Goal: Task Accomplishment & Management: Use online tool/utility

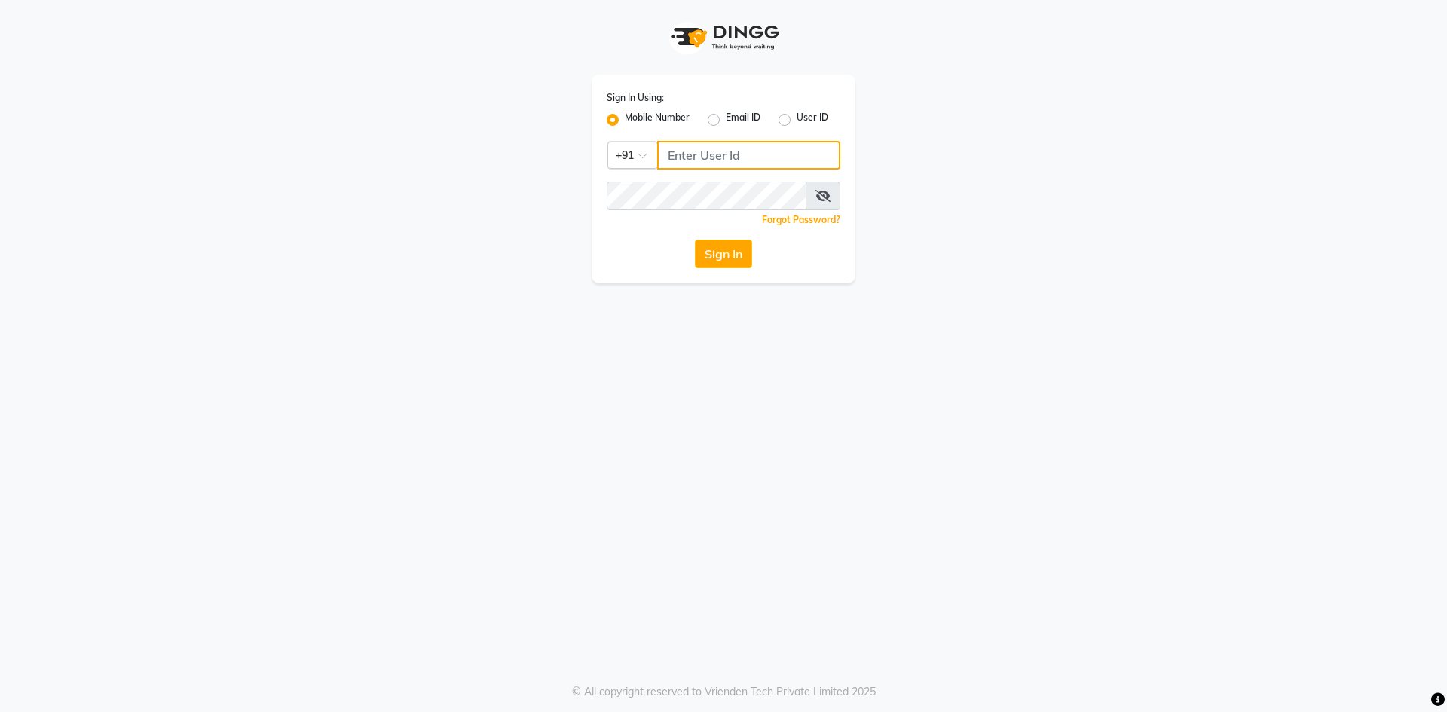
click at [701, 146] on input "Username" at bounding box center [748, 155] width 183 height 29
type input "6202268257"
click at [556, 515] on div "Sign In Using: Mobile Number Email ID User ID Country Code × [PHONE_NUMBER] Rem…" at bounding box center [723, 356] width 1447 height 712
click at [722, 245] on button "Sign In" at bounding box center [723, 254] width 57 height 29
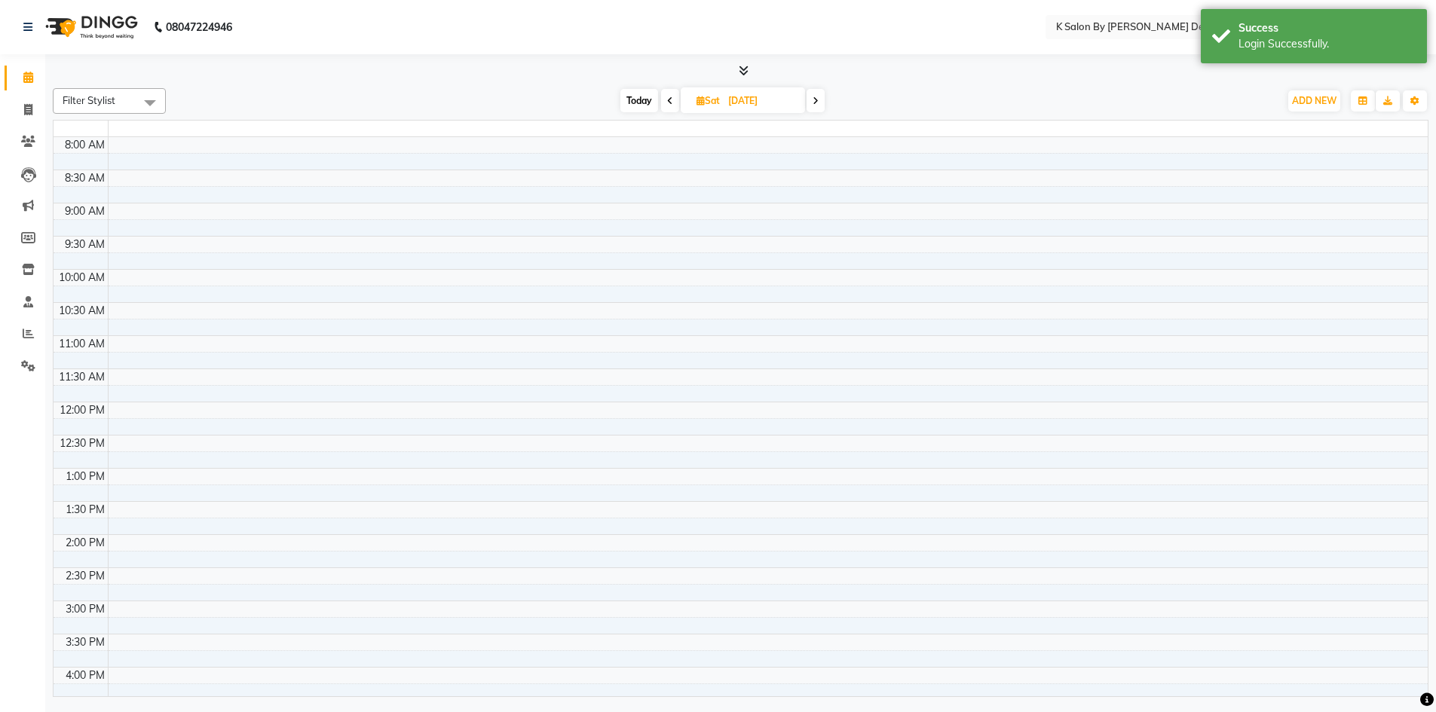
scroll to position [236, 0]
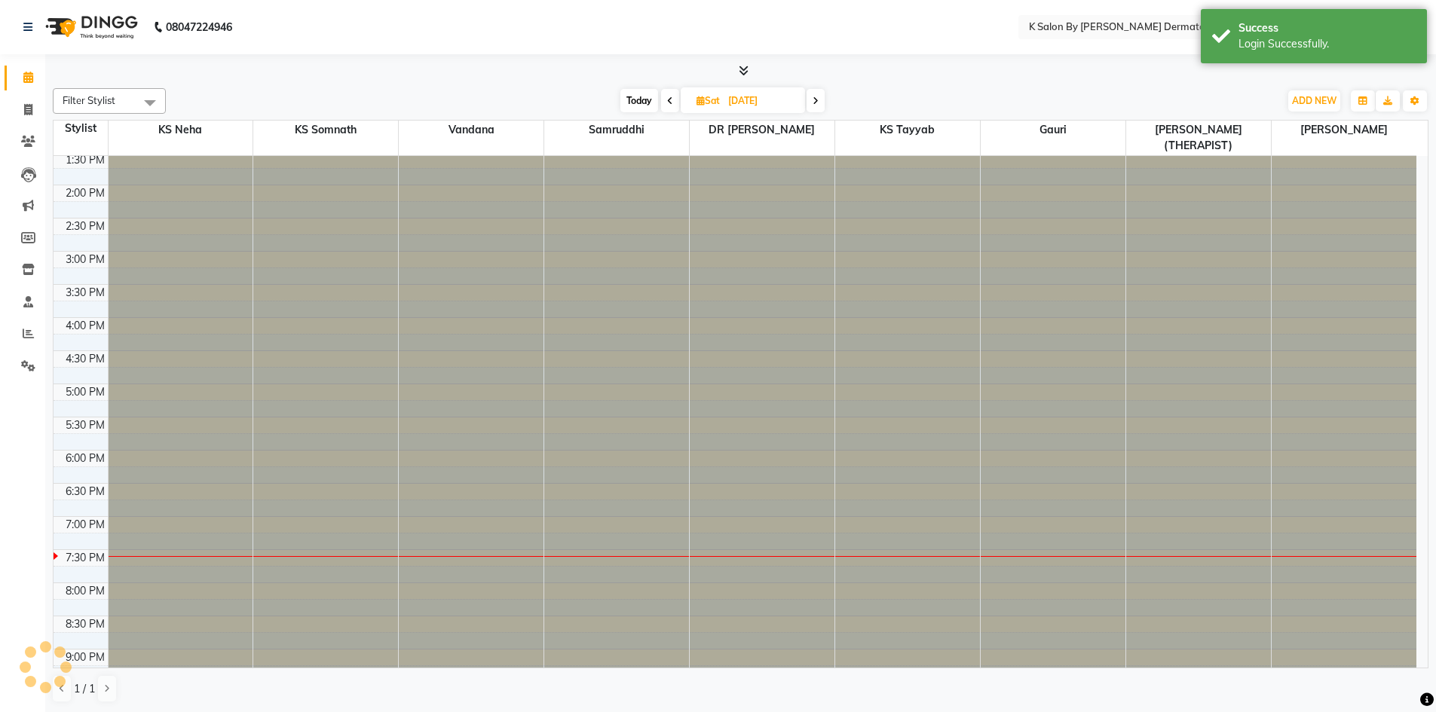
select select "en"
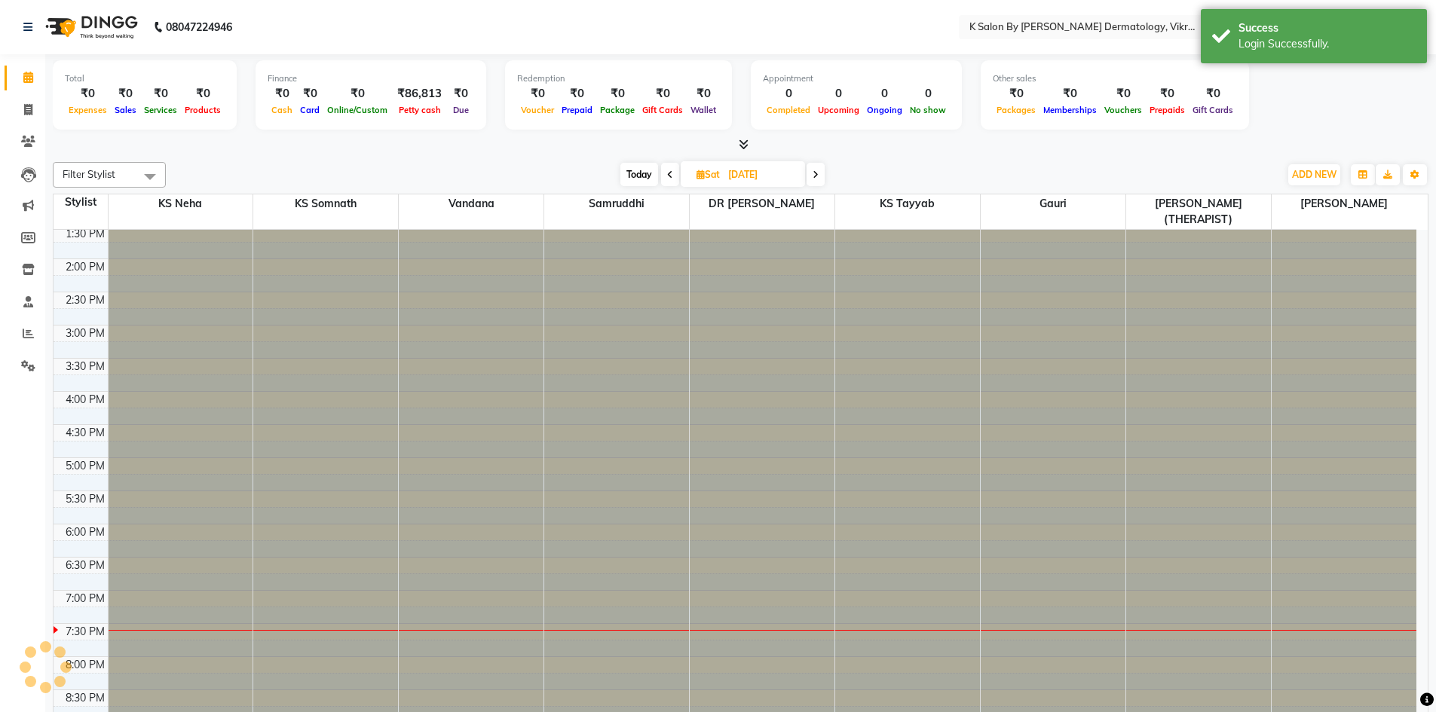
scroll to position [0, 0]
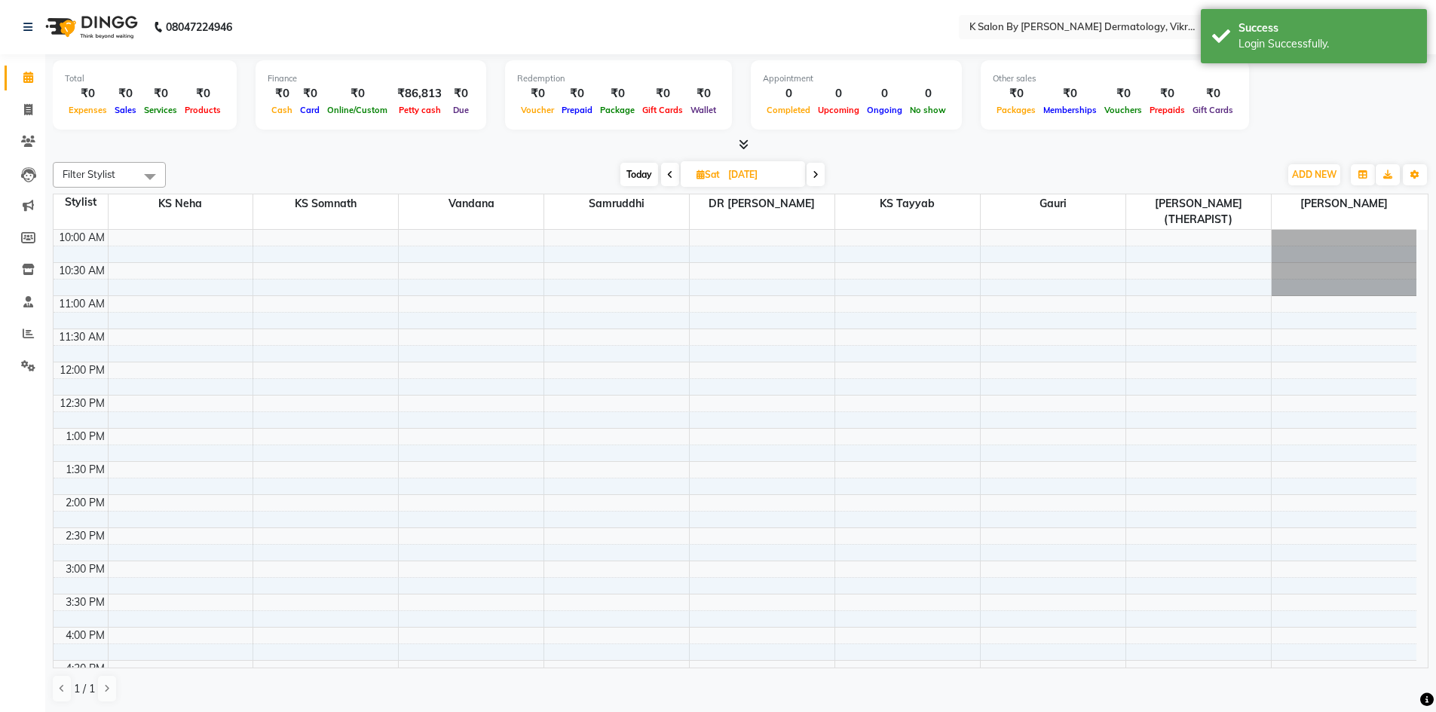
click at [704, 173] on span "Sat" at bounding box center [708, 174] width 31 height 11
select select "10"
select select "2025"
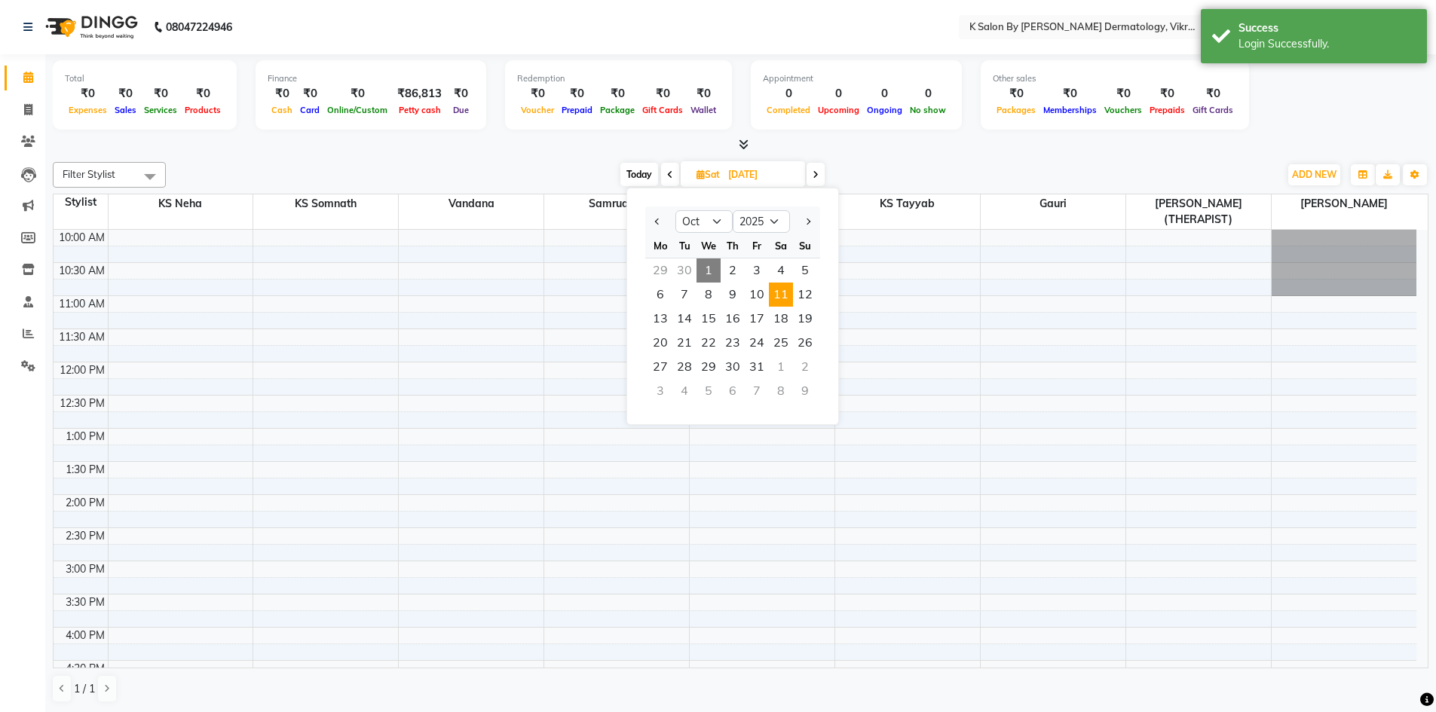
click at [713, 270] on span "1" at bounding box center [708, 270] width 24 height 24
type input "01-10-2025"
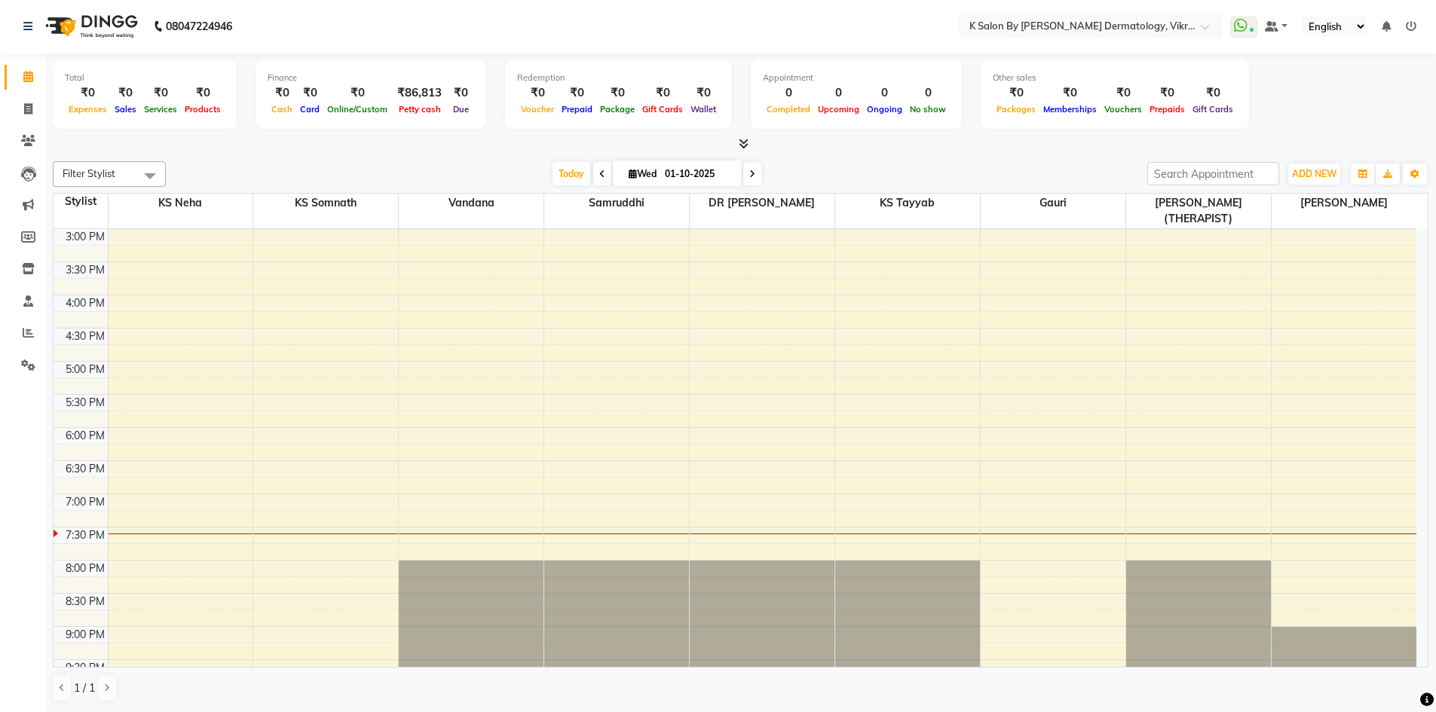
scroll to position [341, 0]
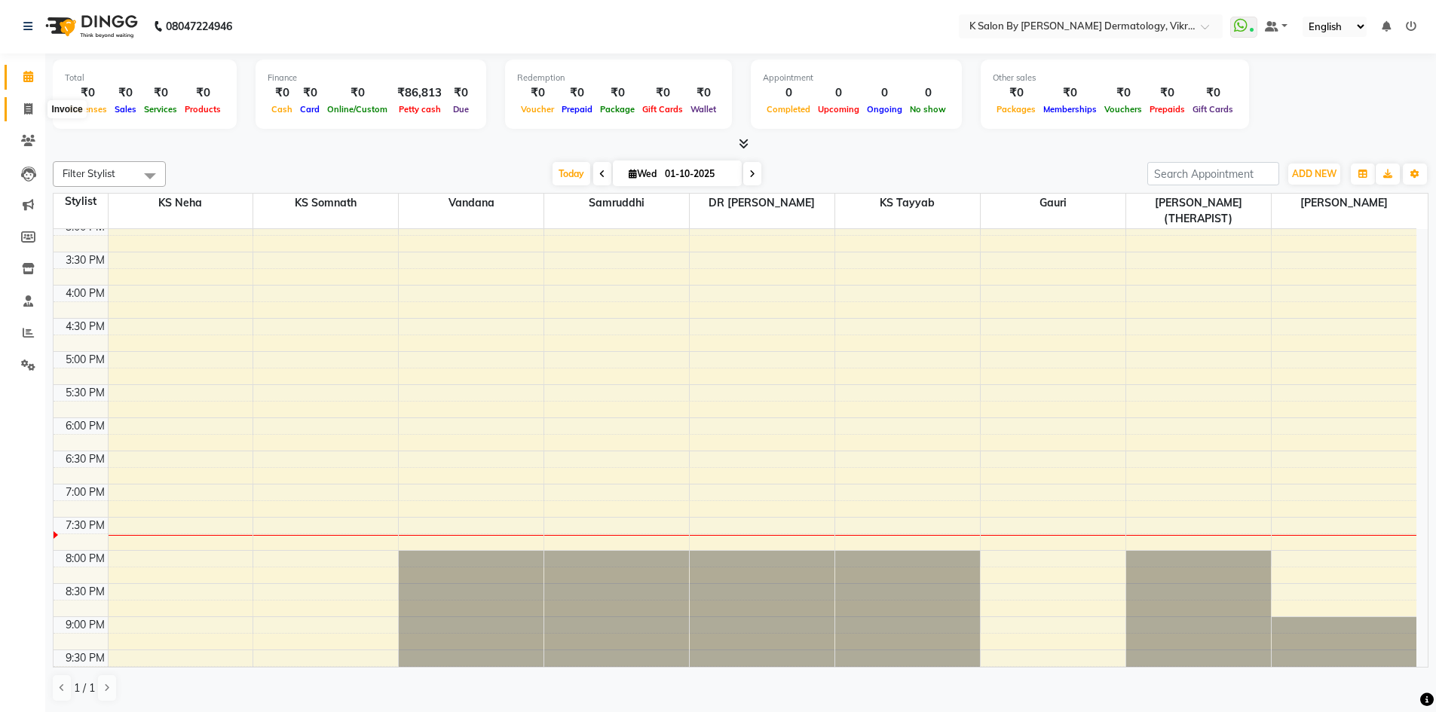
drag, startPoint x: 1251, startPoint y: 252, endPoint x: 32, endPoint y: 103, distance: 1228.3
click at [32, 103] on icon at bounding box center [28, 108] width 8 height 11
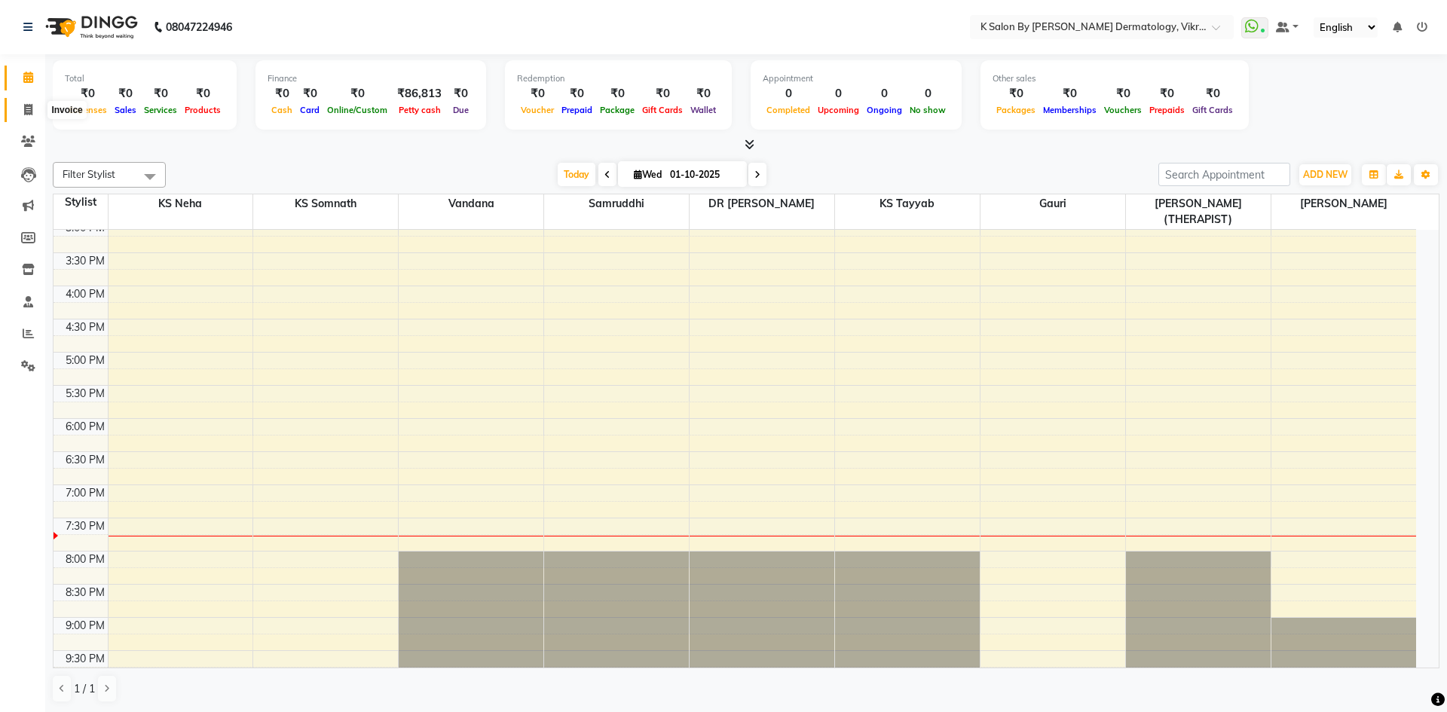
select select "service"
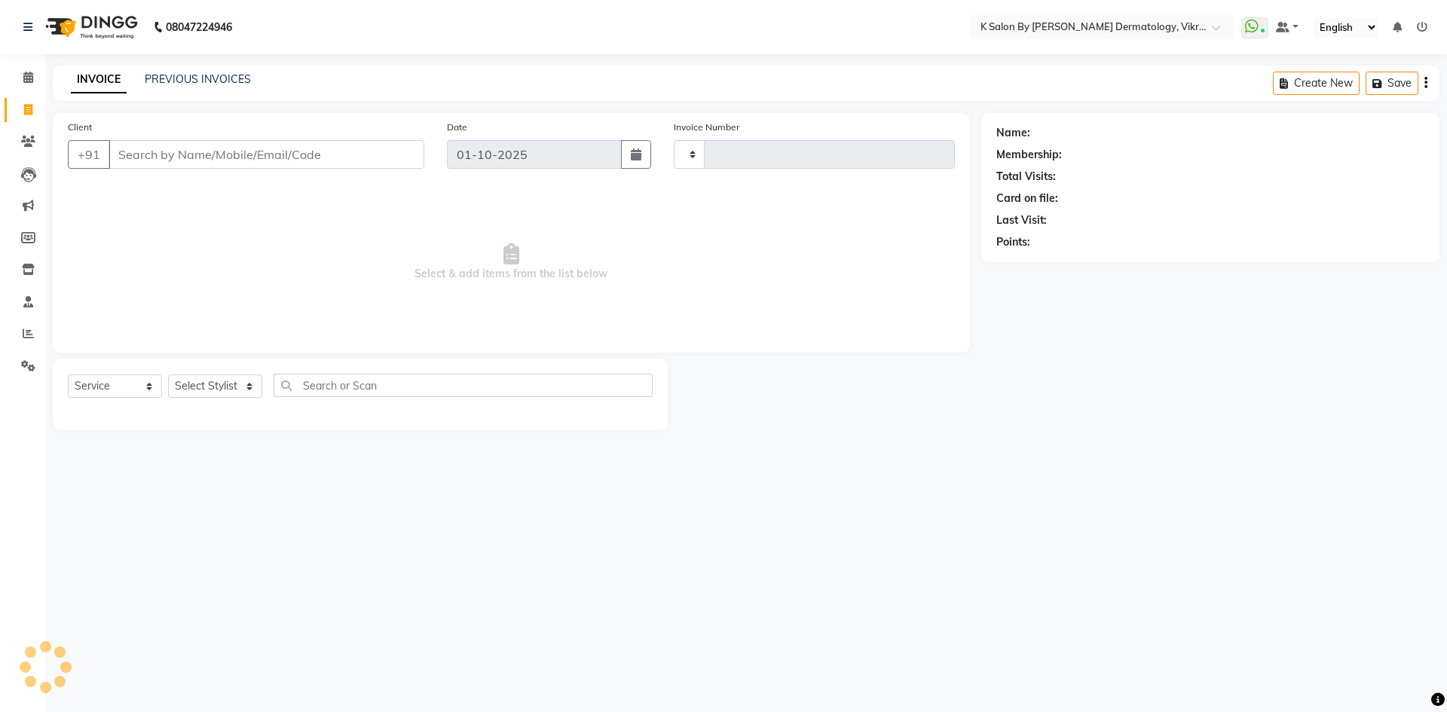
type input "0642"
select select "6798"
click at [136, 157] on input "Client" at bounding box center [267, 154] width 316 height 29
click at [143, 159] on input "Client" at bounding box center [267, 154] width 316 height 29
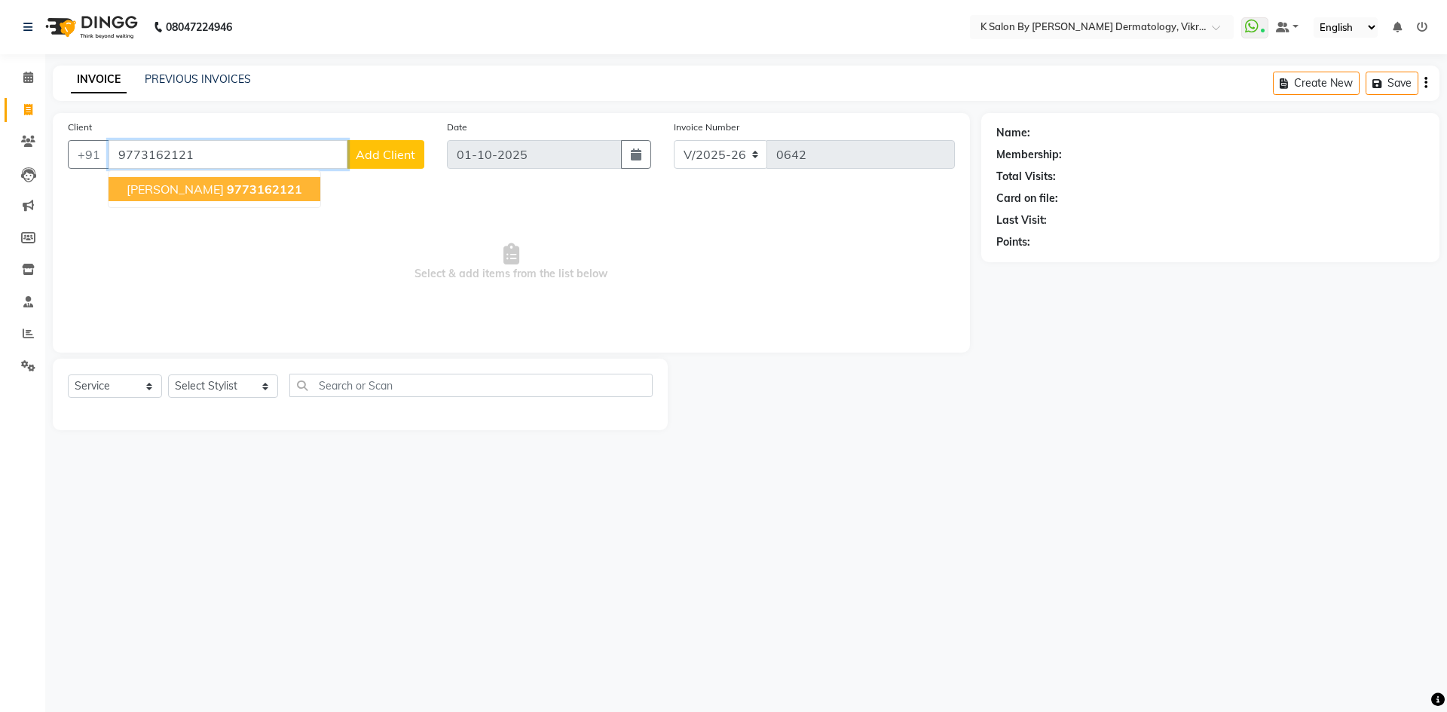
click at [188, 176] on ngb-typeahead-window "[PERSON_NAME] 9773162121" at bounding box center [214, 189] width 213 height 38
click at [227, 192] on span "9773162121" at bounding box center [264, 189] width 75 height 15
type input "9773162121"
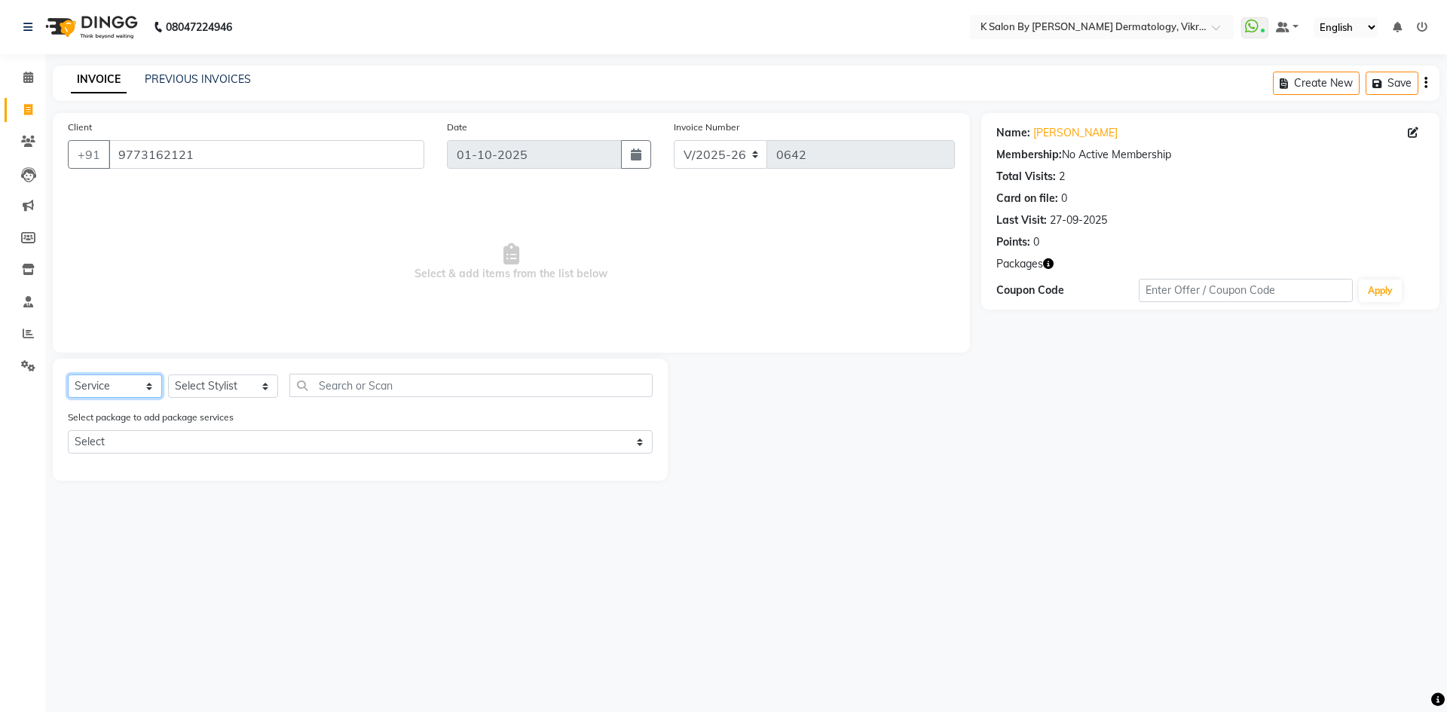
click at [149, 387] on select "Select Service Product Membership Package Voucher Prepaid Gift Card" at bounding box center [115, 386] width 94 height 23
click at [68, 375] on select "Select Service Product Membership Package Voucher Prepaid Gift Card" at bounding box center [115, 386] width 94 height 23
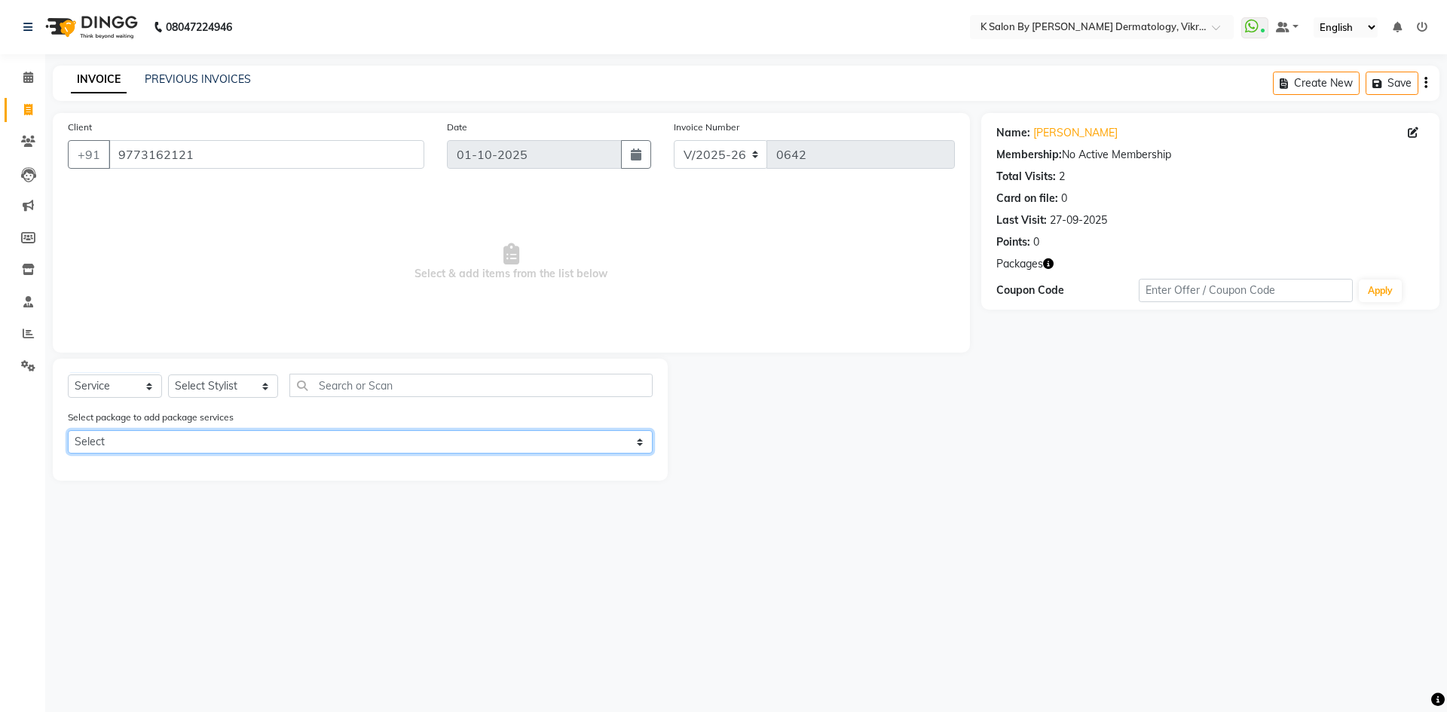
click at [648, 447] on select "Select Swedish Massage 60Mins (5+1 Sessions)" at bounding box center [360, 441] width 585 height 23
select select "1: Object"
click at [68, 430] on select "Select Swedish Massage 60Mins (5+1 Sessions)" at bounding box center [360, 441] width 585 height 23
click at [510, 447] on select "Select Swedish Massage 60Mins (5+1 Sessions)" at bounding box center [360, 441] width 585 height 23
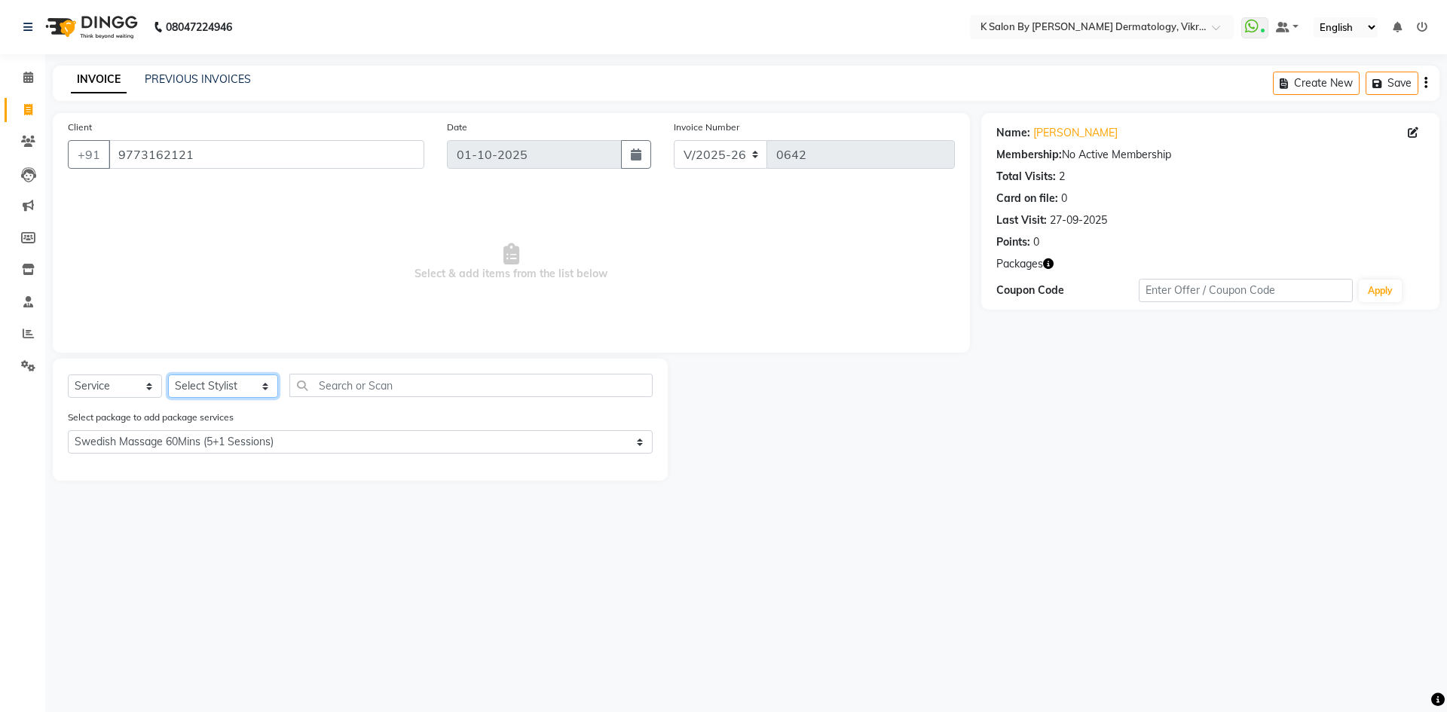
click at [250, 384] on select "Select Stylist DR [PERSON_NAME] KS Neha KS Somnath KS Tayyab k suraj Manager [P…" at bounding box center [223, 386] width 110 height 23
select select "63937"
click at [168, 375] on select "Select Stylist DR [PERSON_NAME] KS Neha KS Somnath KS Tayyab k suraj Manager [P…" at bounding box center [223, 386] width 110 height 23
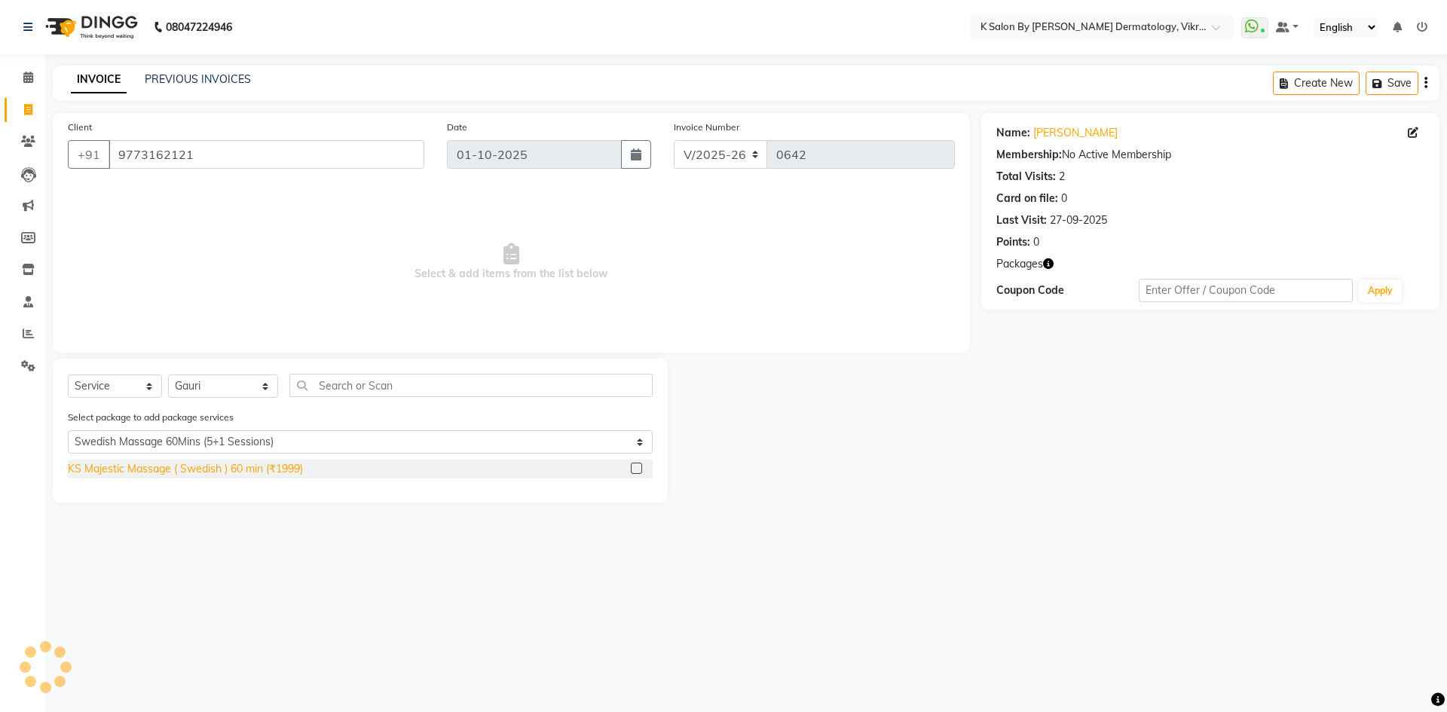
click at [169, 472] on div "KS Majestic Massage ( Swedish ) 60 min (₹1999)" at bounding box center [185, 469] width 235 height 16
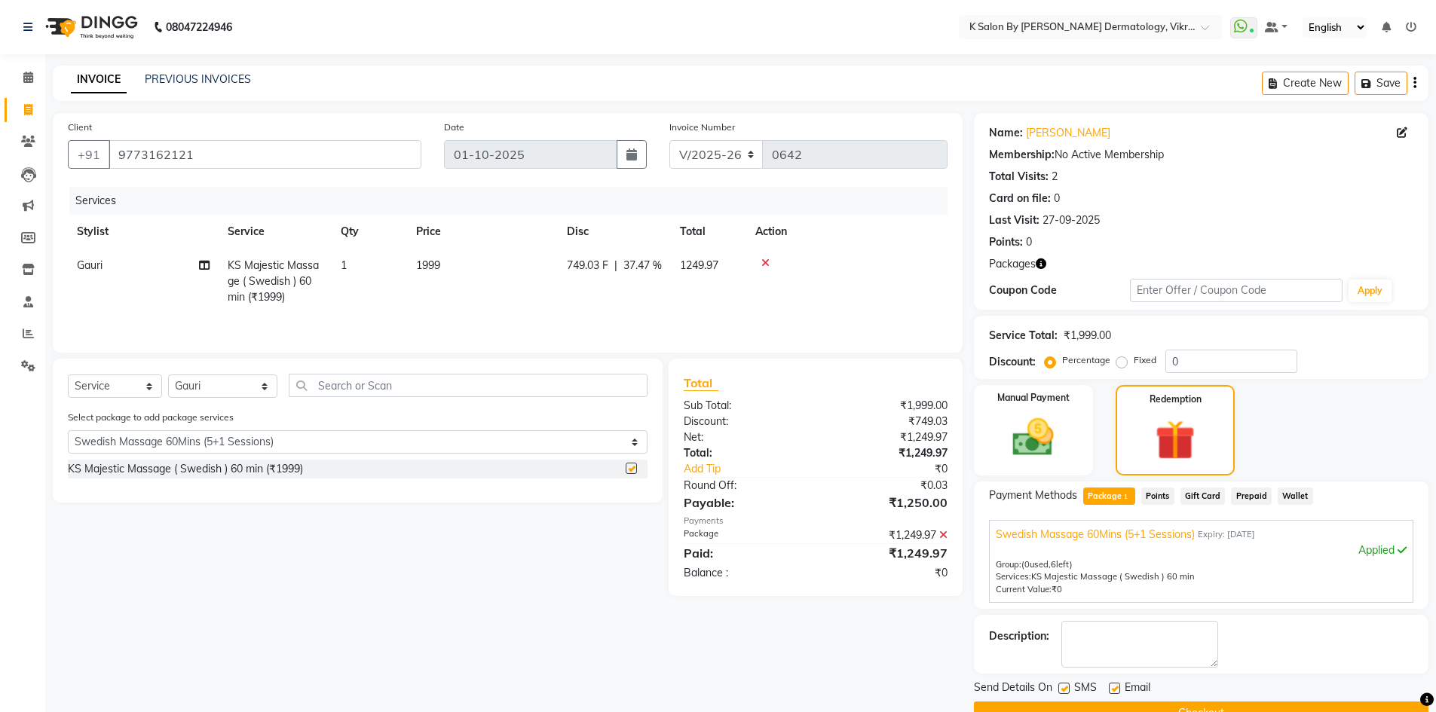
checkbox input "false"
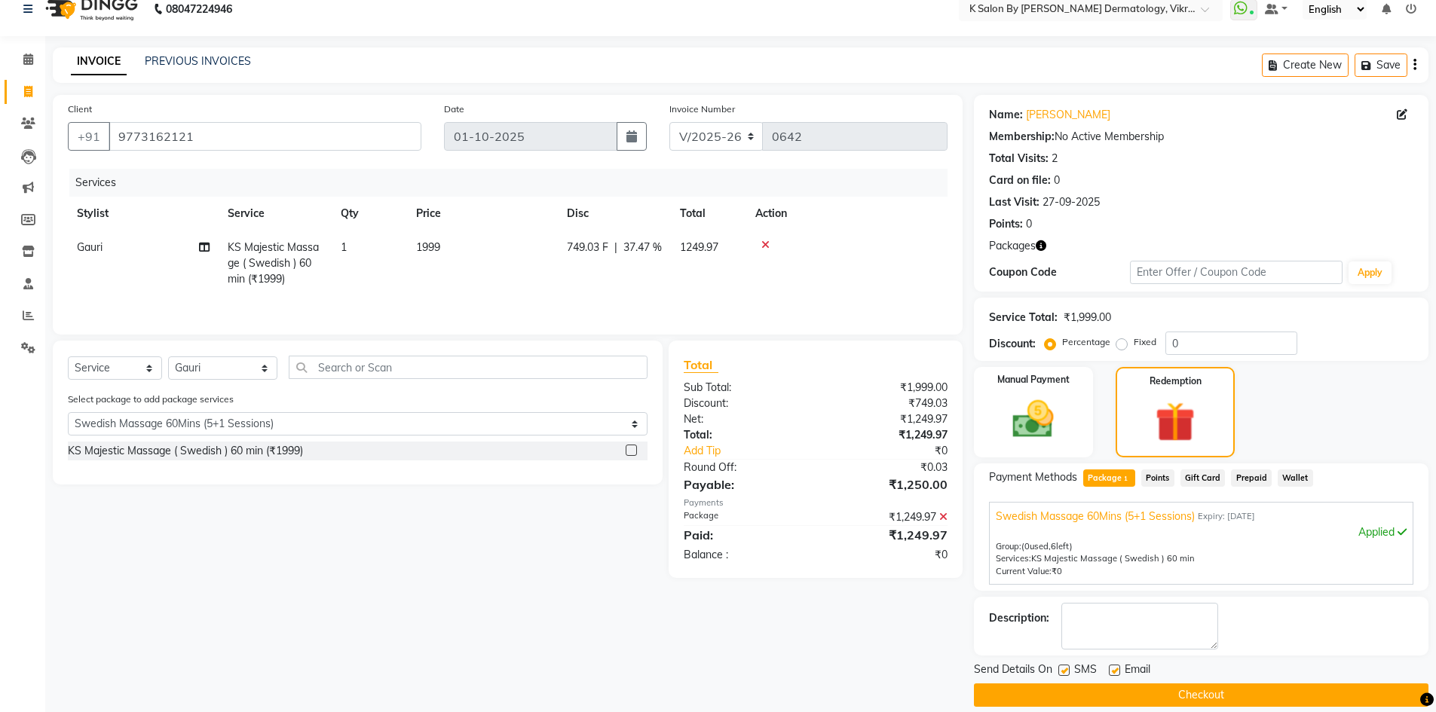
scroll to position [35, 0]
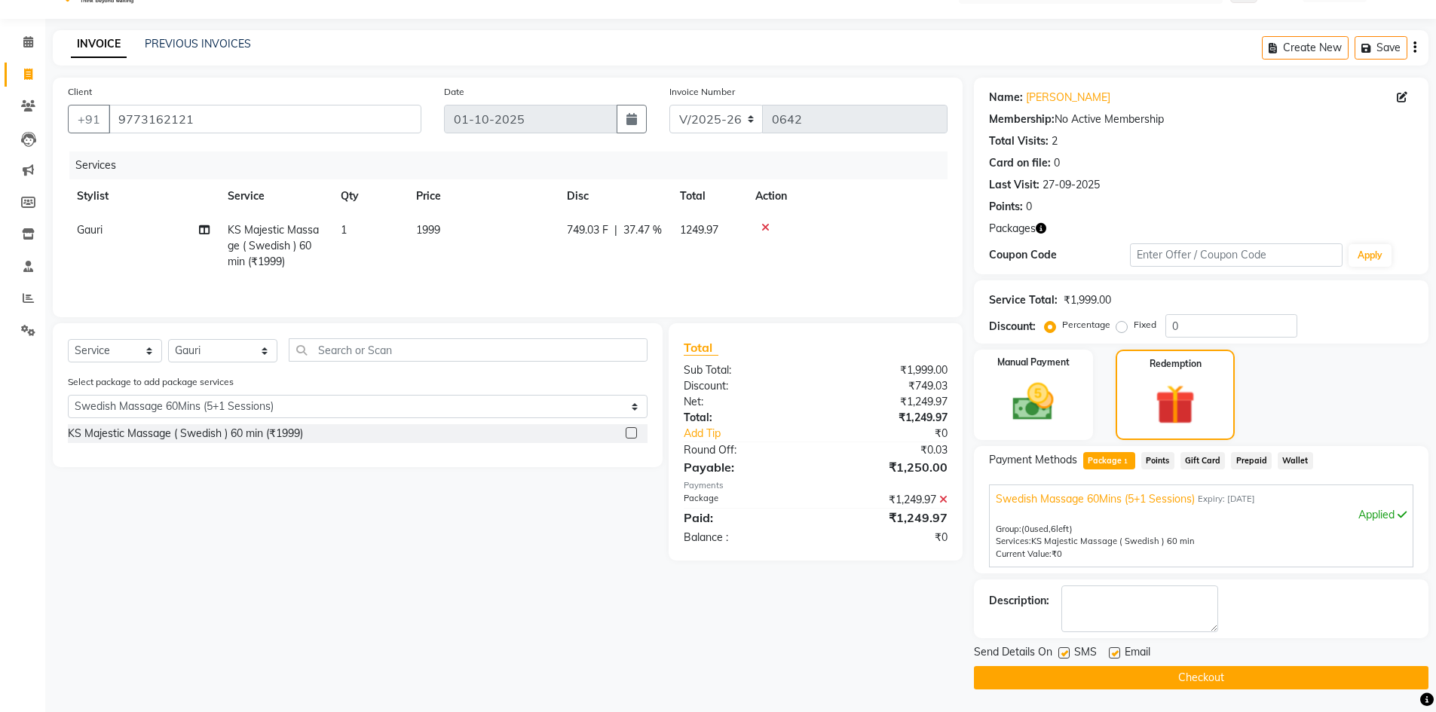
click at [1196, 680] on button "Checkout" at bounding box center [1201, 677] width 454 height 23
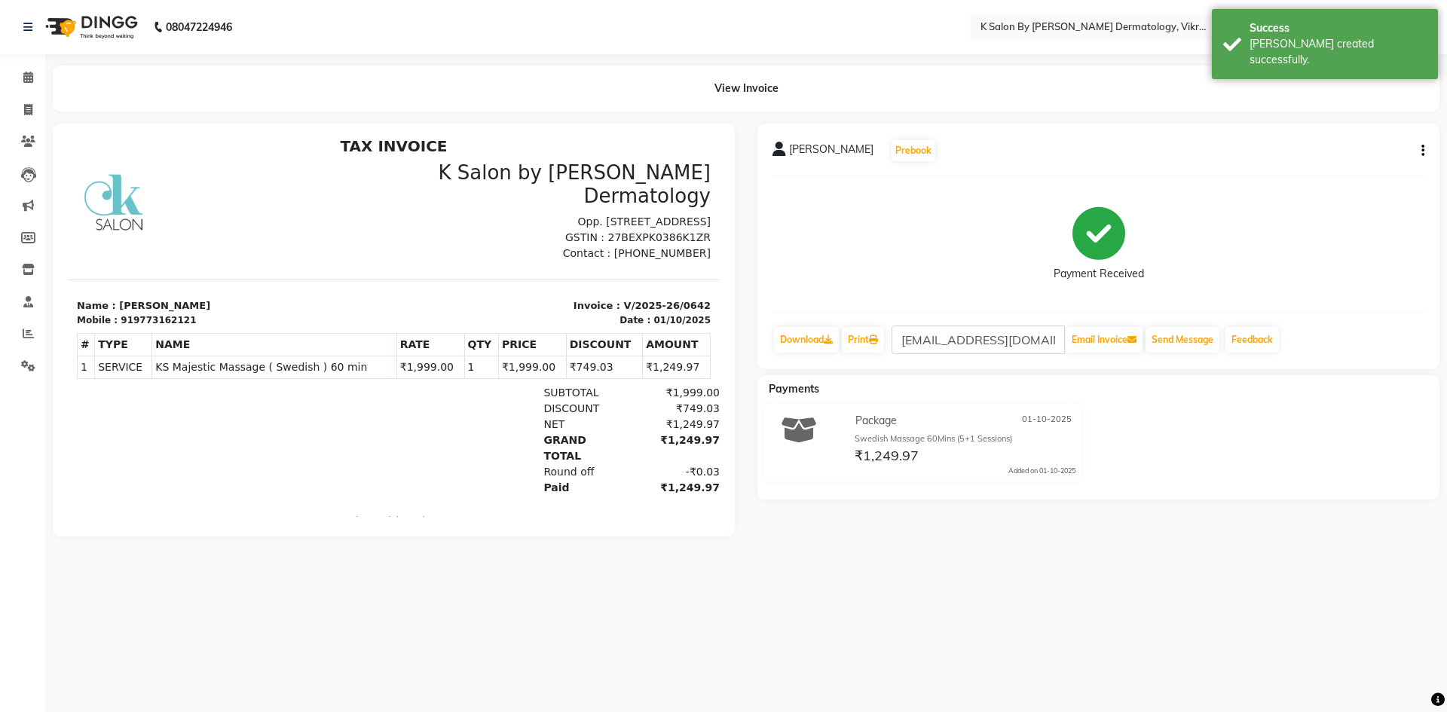
scroll to position [12, 0]
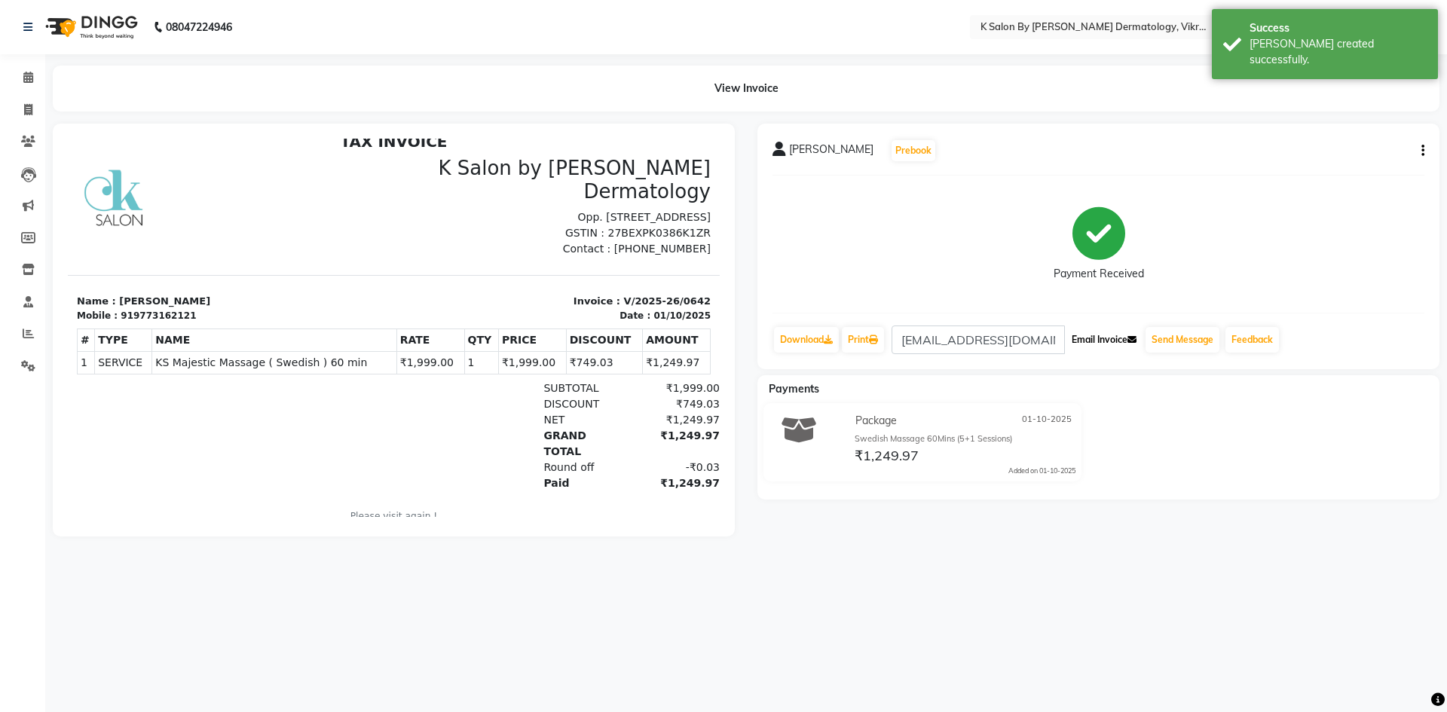
click at [1088, 349] on button "Email Invoice" at bounding box center [1104, 340] width 77 height 26
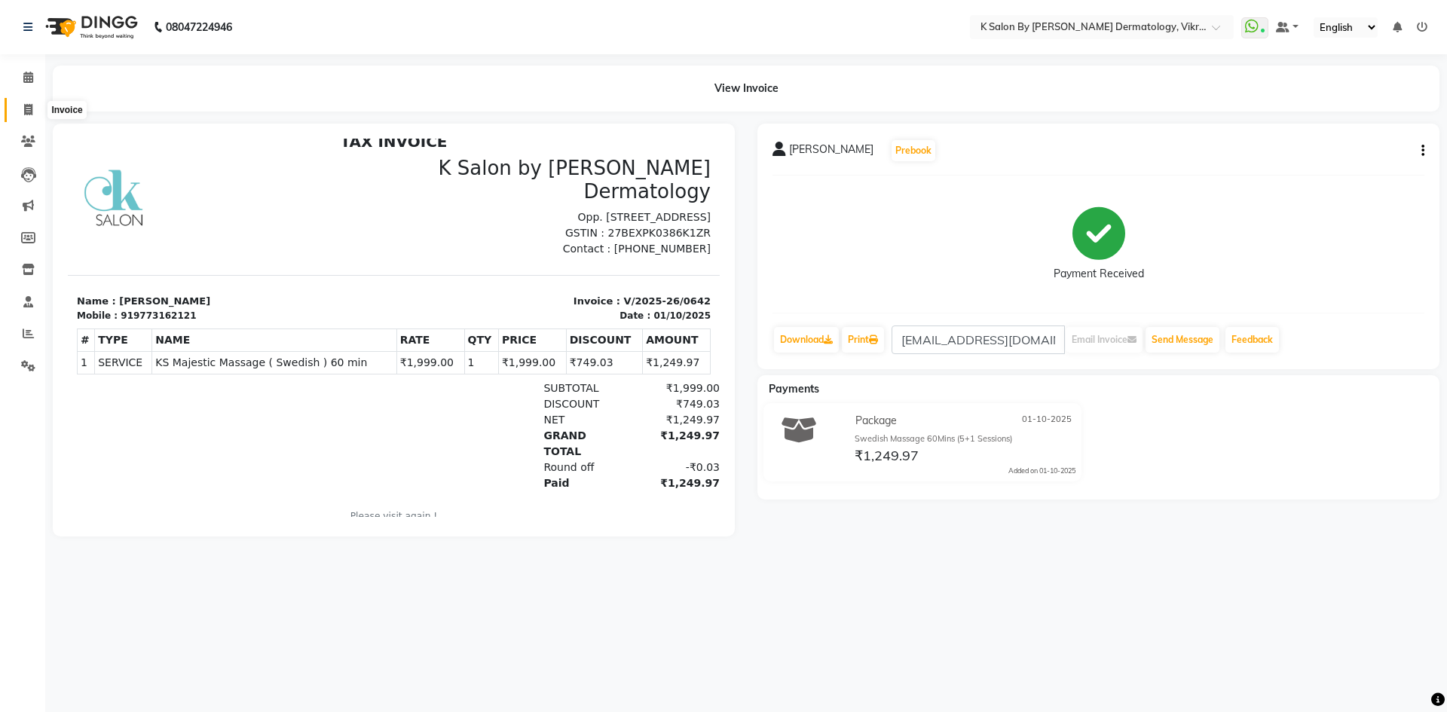
click at [24, 107] on icon at bounding box center [28, 109] width 8 height 11
select select "service"
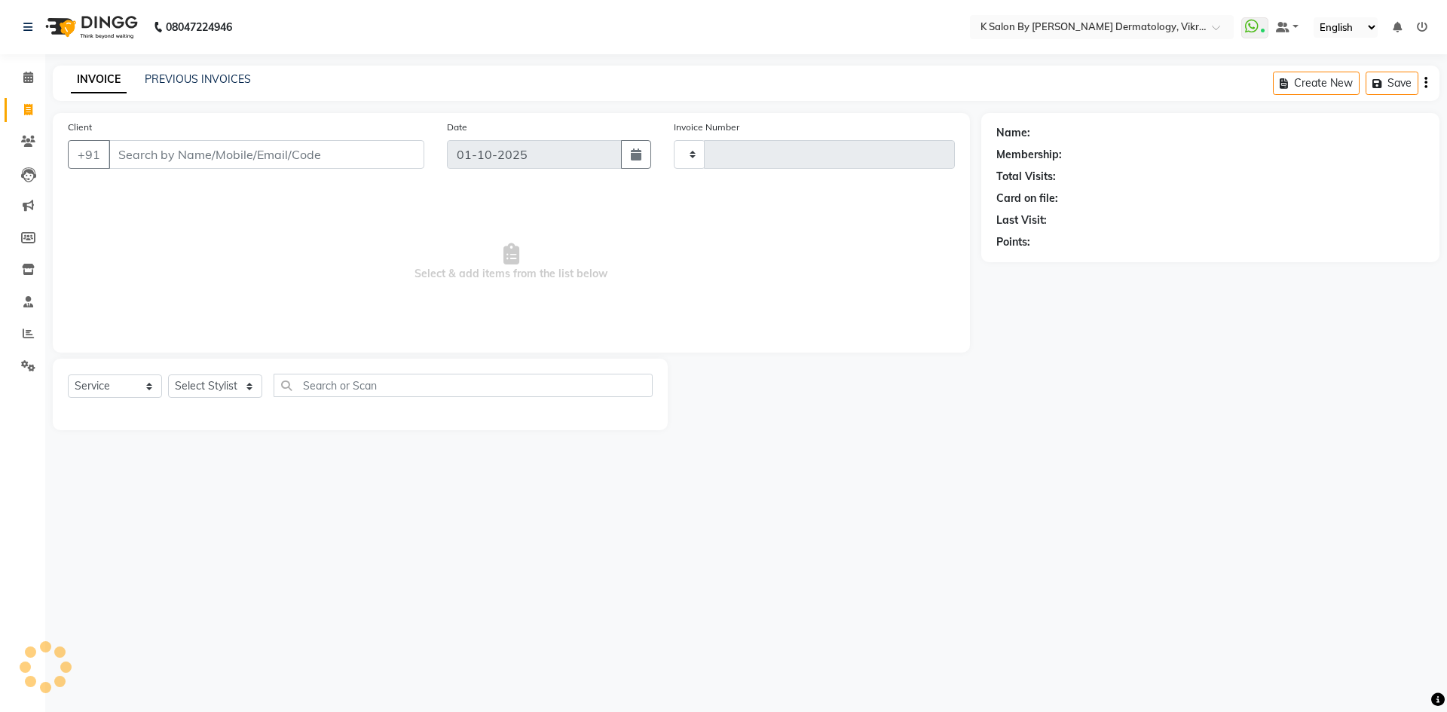
type input "0643"
select select "6798"
click at [251, 382] on select "Select Stylist DR [PERSON_NAME] KS Neha KS Somnath KS Tayyab k suraj Manager [P…" at bounding box center [223, 386] width 110 height 23
select select "55324"
click at [168, 375] on select "Select Stylist DR [PERSON_NAME] KS Neha KS Somnath KS Tayyab k suraj Manager [P…" at bounding box center [223, 386] width 110 height 23
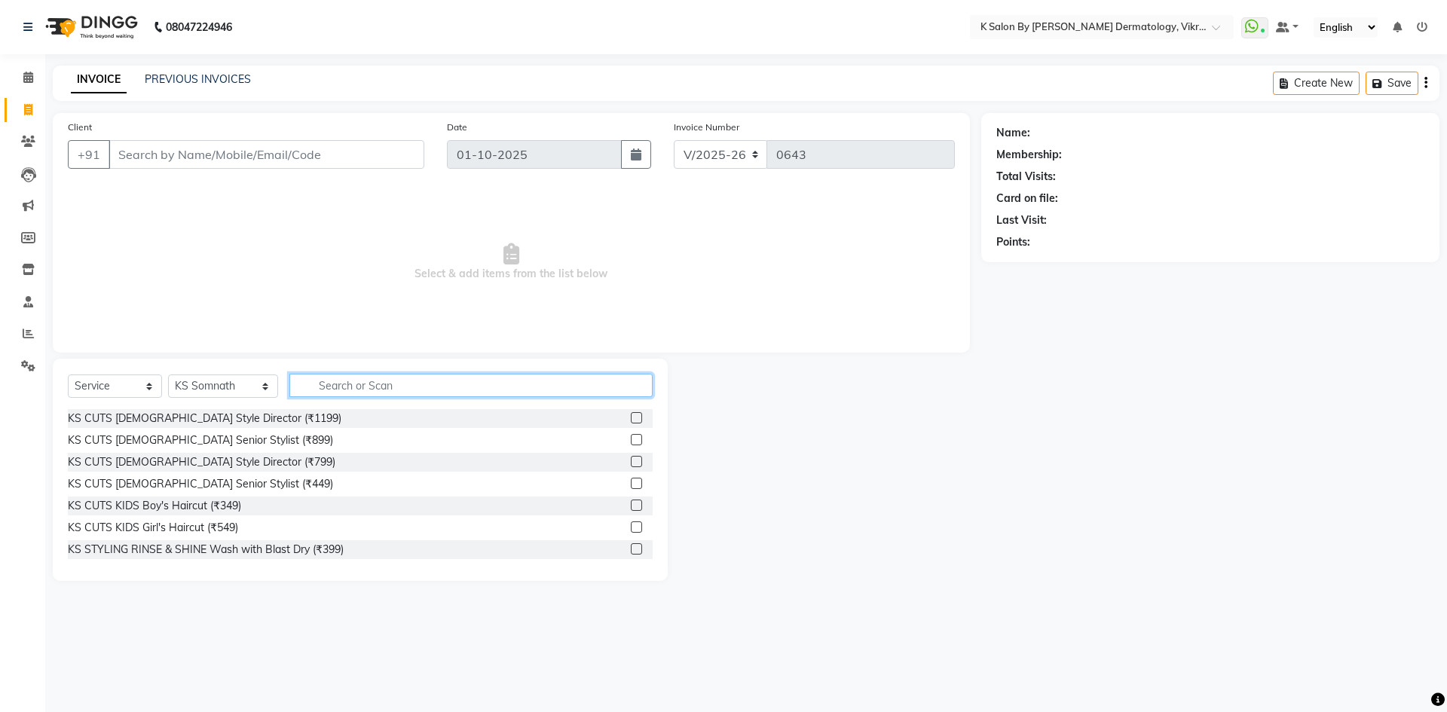
click at [343, 380] on input "text" at bounding box center [470, 385] width 363 height 23
type input "exte"
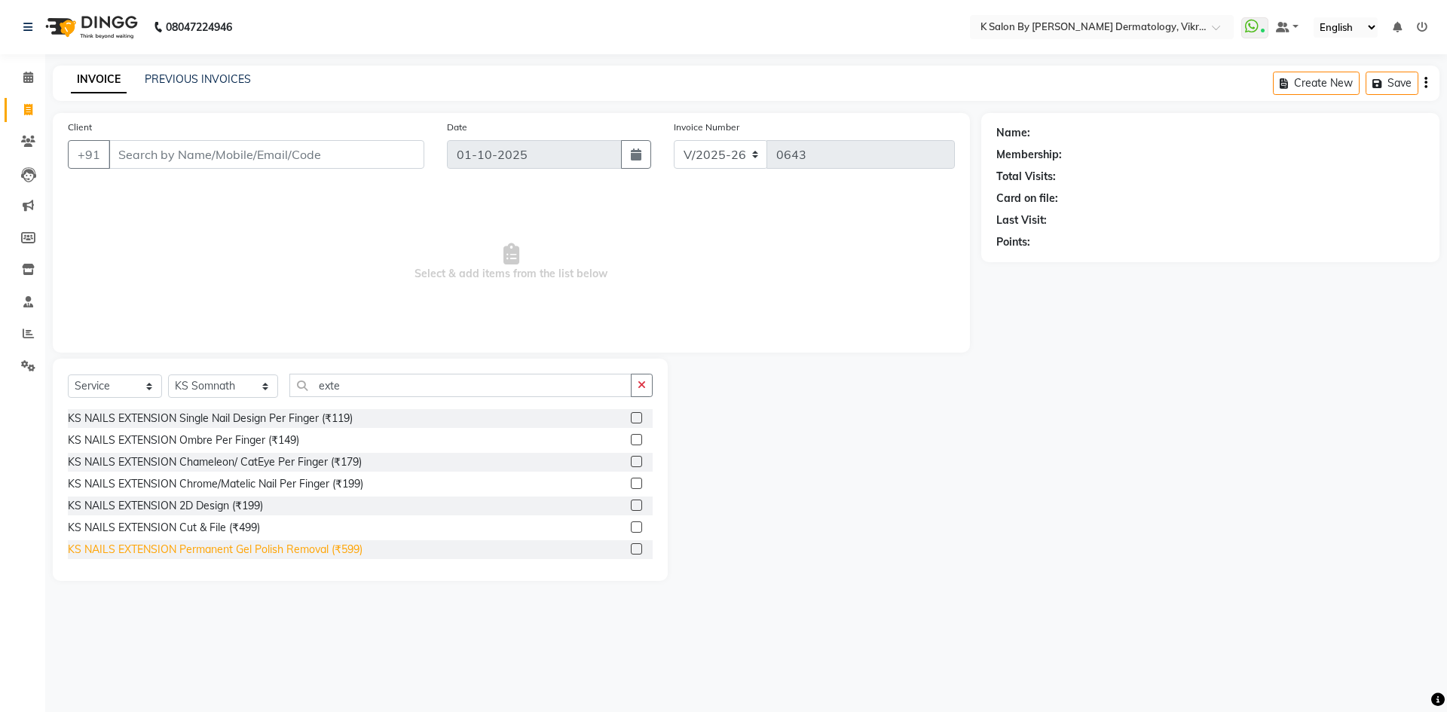
click at [262, 546] on div "KS NAILS EXTENSION Permanent Gel Polish Removal (₹599)" at bounding box center [215, 550] width 295 height 16
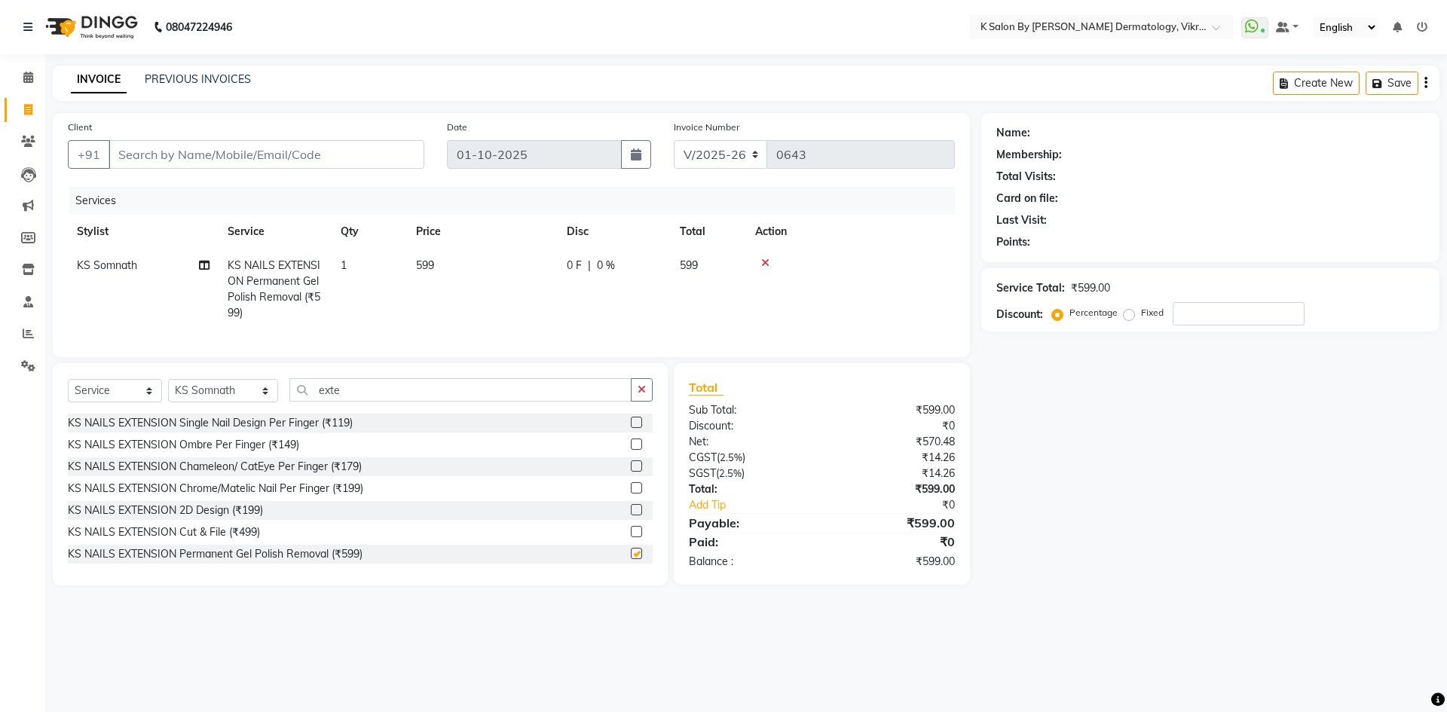
checkbox input "false"
drag, startPoint x: 442, startPoint y: 249, endPoint x: 515, endPoint y: 249, distance: 73.9
click at [448, 249] on td "599" at bounding box center [482, 289] width 151 height 81
select select "55324"
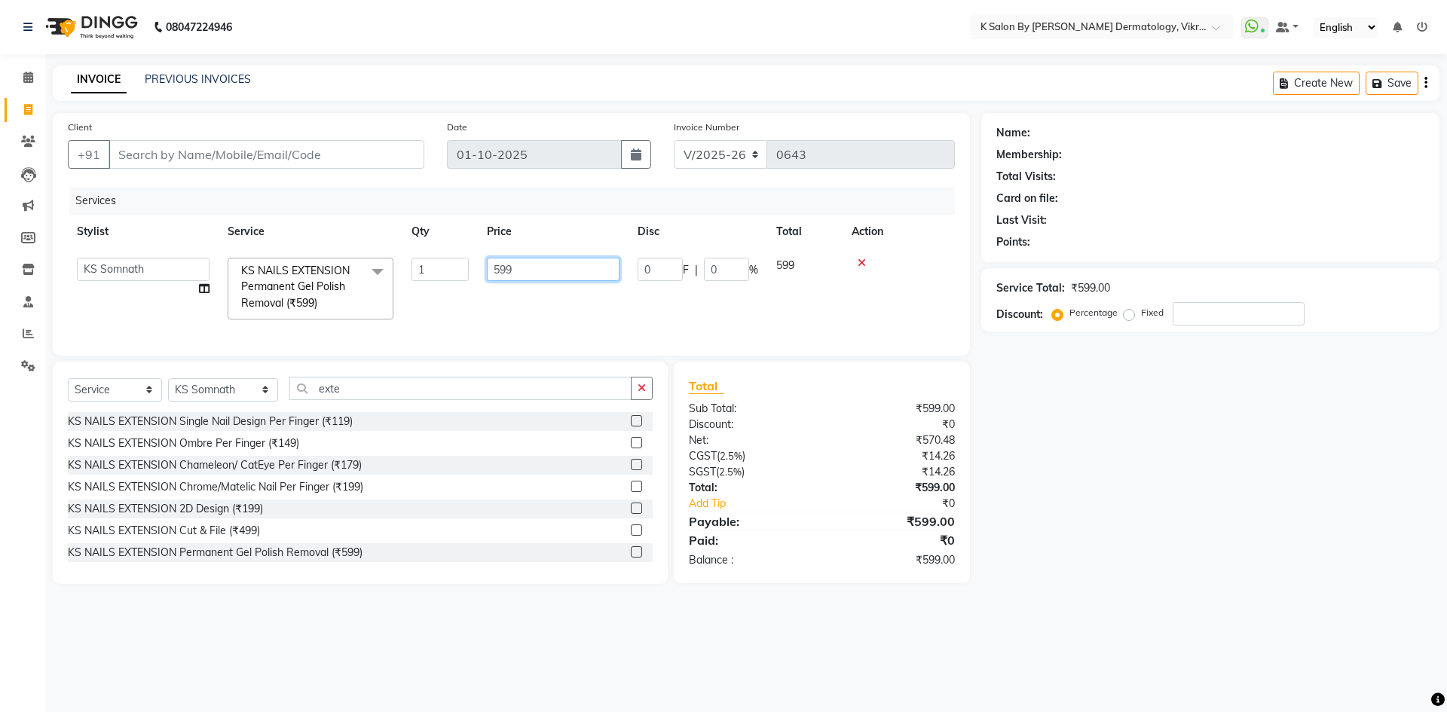
click at [522, 263] on input "599" at bounding box center [553, 269] width 133 height 23
type input "500"
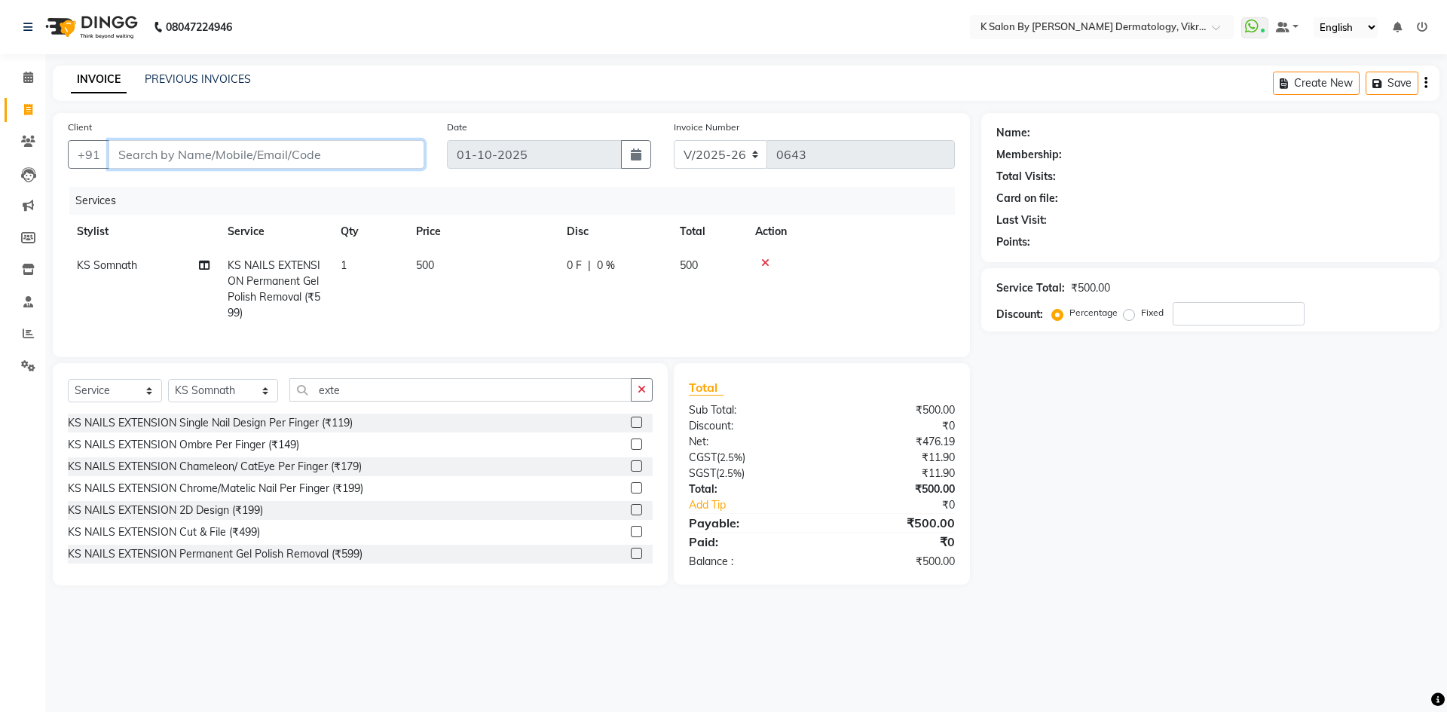
click at [166, 151] on input "Client" at bounding box center [267, 154] width 316 height 29
type input "9"
type input "0"
type input "9920919403"
click at [390, 158] on span "Add Client" at bounding box center [386, 154] width 60 height 15
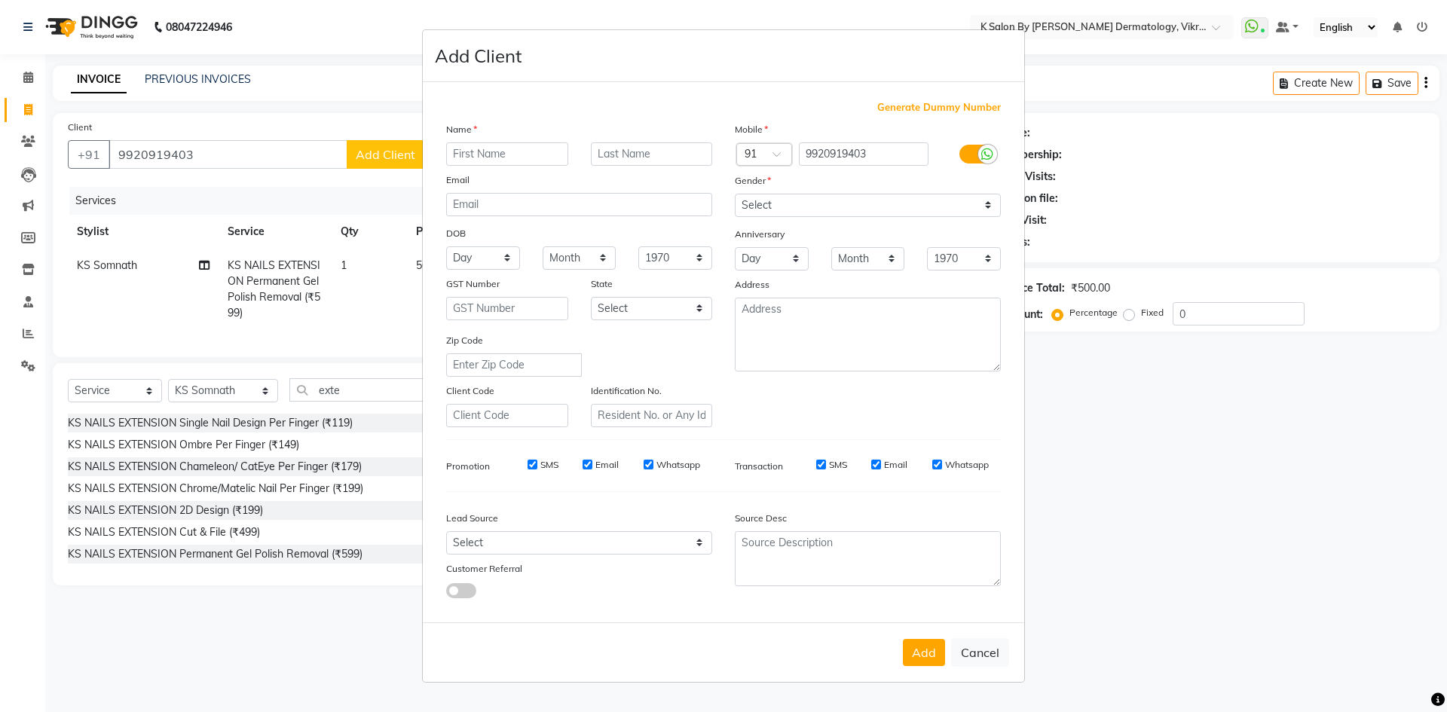
click at [478, 148] on input "text" at bounding box center [507, 153] width 122 height 23
type input "snehal"
click at [601, 152] on input "text" at bounding box center [652, 153] width 122 height 23
type input "patil"
click at [524, 206] on input "email" at bounding box center [579, 204] width 266 height 23
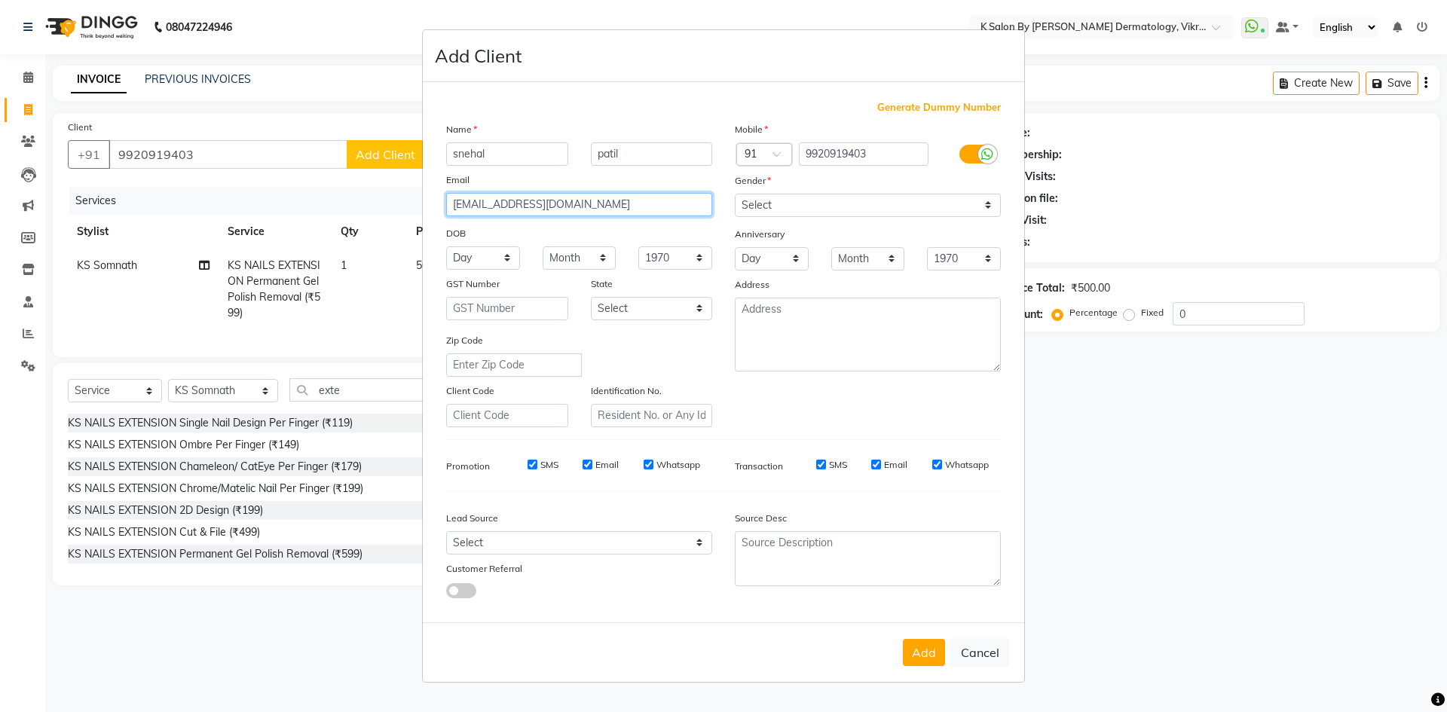
type input "[EMAIL_ADDRESS][DOMAIN_NAME]"
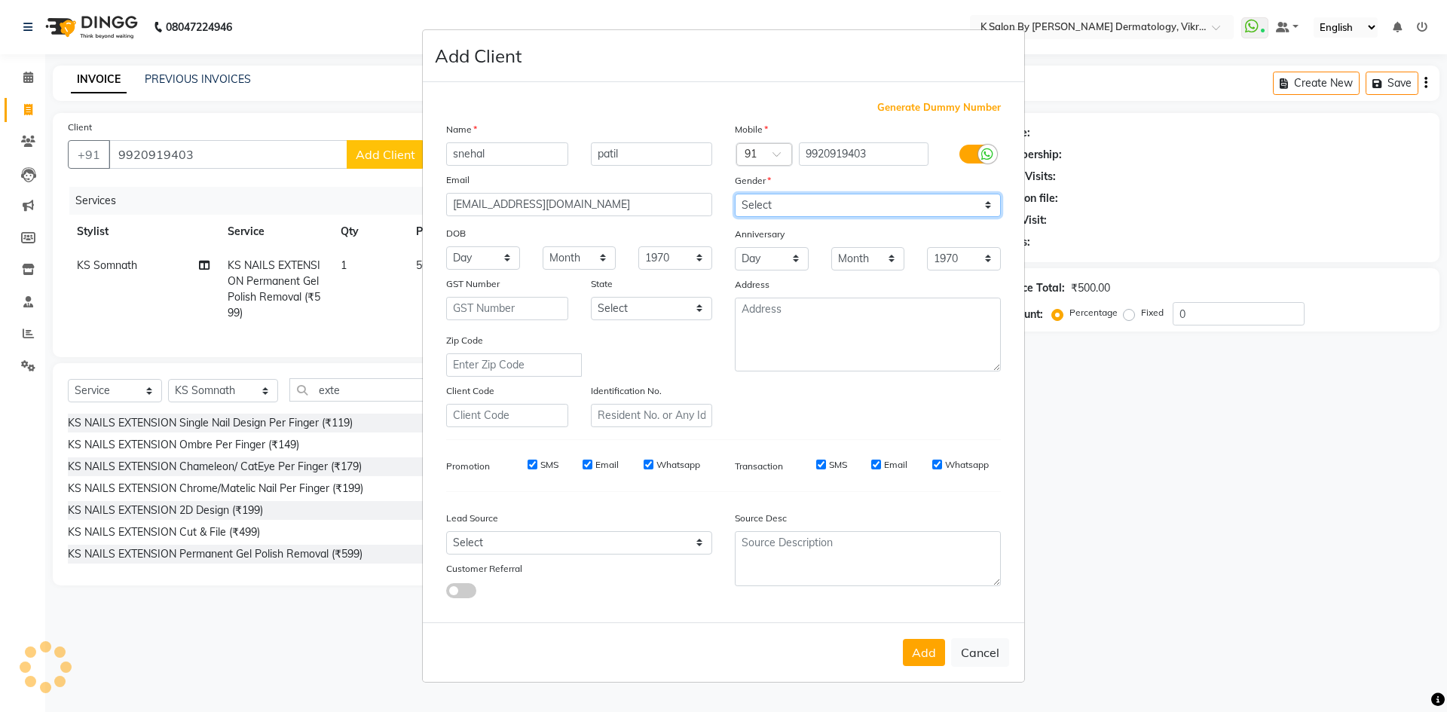
click at [994, 202] on select "Select [DEMOGRAPHIC_DATA] [DEMOGRAPHIC_DATA] Other Prefer Not To Say" at bounding box center [868, 205] width 266 height 23
select select "[DEMOGRAPHIC_DATA]"
click at [735, 194] on select "Select [DEMOGRAPHIC_DATA] [DEMOGRAPHIC_DATA] Other Prefer Not To Say" at bounding box center [868, 205] width 266 height 23
click at [503, 255] on select "Day 01 02 03 04 05 06 07 08 09 10 11 12 13 14 15 16 17 18 19 20 21 22 23 24 25 …" at bounding box center [483, 257] width 74 height 23
select select "07"
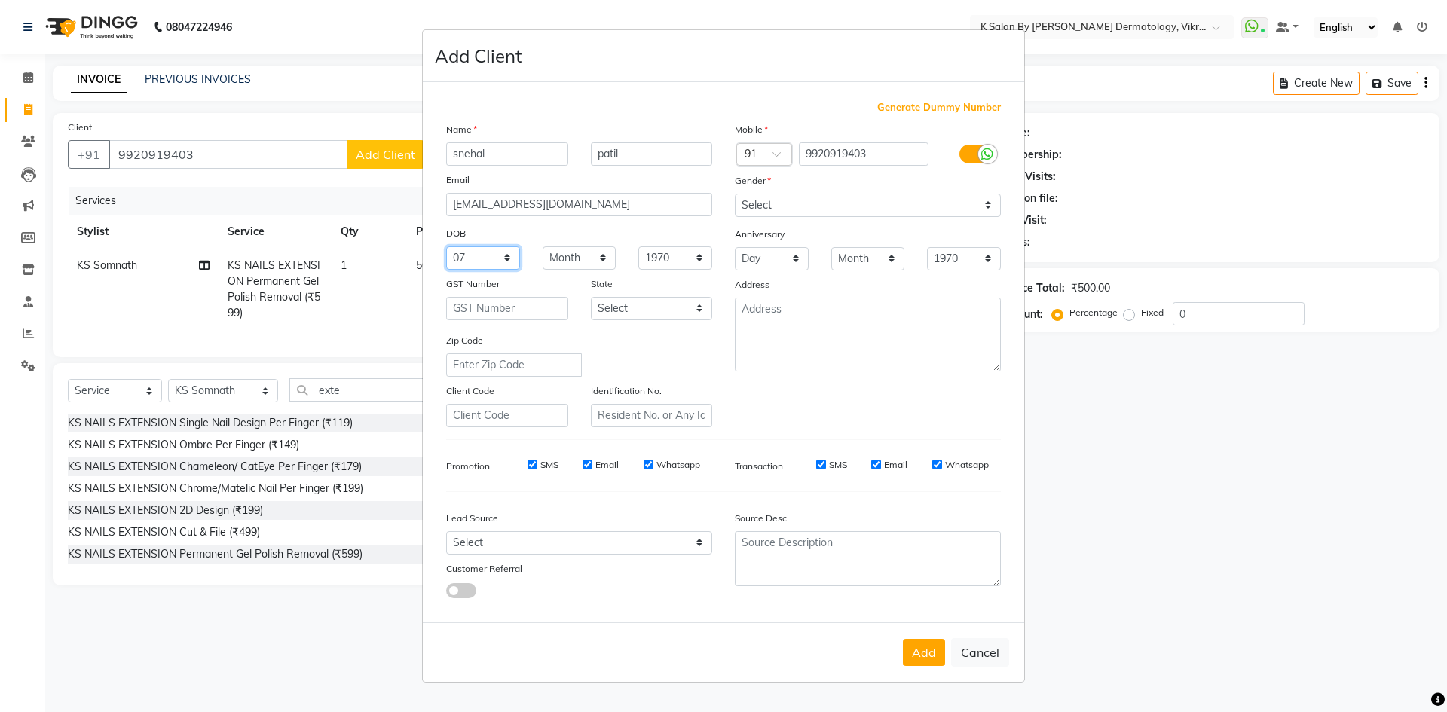
click at [446, 246] on select "Day 01 02 03 04 05 06 07 08 09 10 11 12 13 14 15 16 17 18 19 20 21 22 23 24 25 …" at bounding box center [483, 257] width 74 height 23
click at [604, 255] on select "Month January February March April May June July August September October Novem…" at bounding box center [580, 257] width 74 height 23
select select "07"
click at [543, 246] on select "Month January February March April May June July August September October Novem…" at bounding box center [580, 257] width 74 height 23
click at [701, 258] on select "1940 1941 1942 1943 1944 1945 1946 1947 1948 1949 1950 1951 1952 1953 1954 1955…" at bounding box center [675, 257] width 74 height 23
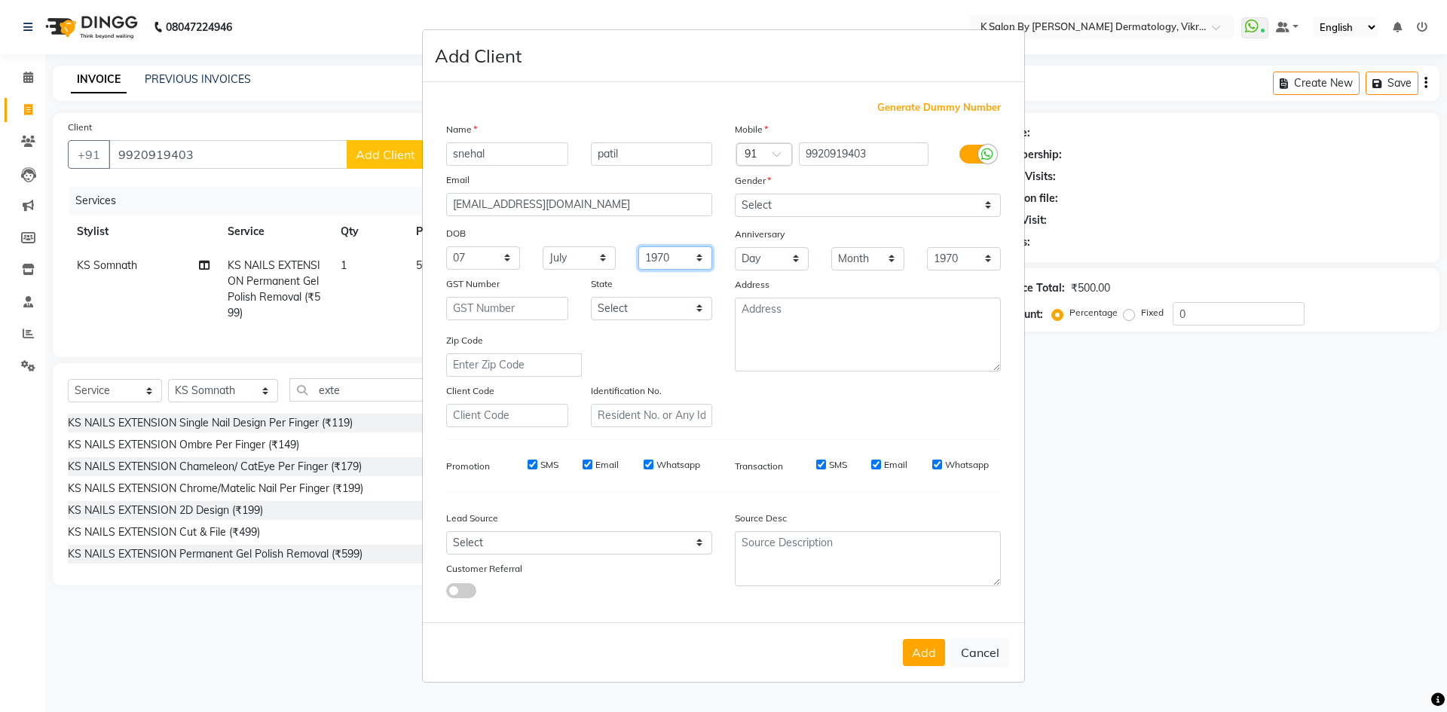
select select "1998"
click at [638, 246] on select "1940 1941 1942 1943 1944 1945 1946 1947 1948 1949 1950 1951 1952 1953 1954 1955…" at bounding box center [675, 257] width 74 height 23
click at [787, 312] on textarea at bounding box center [868, 335] width 266 height 74
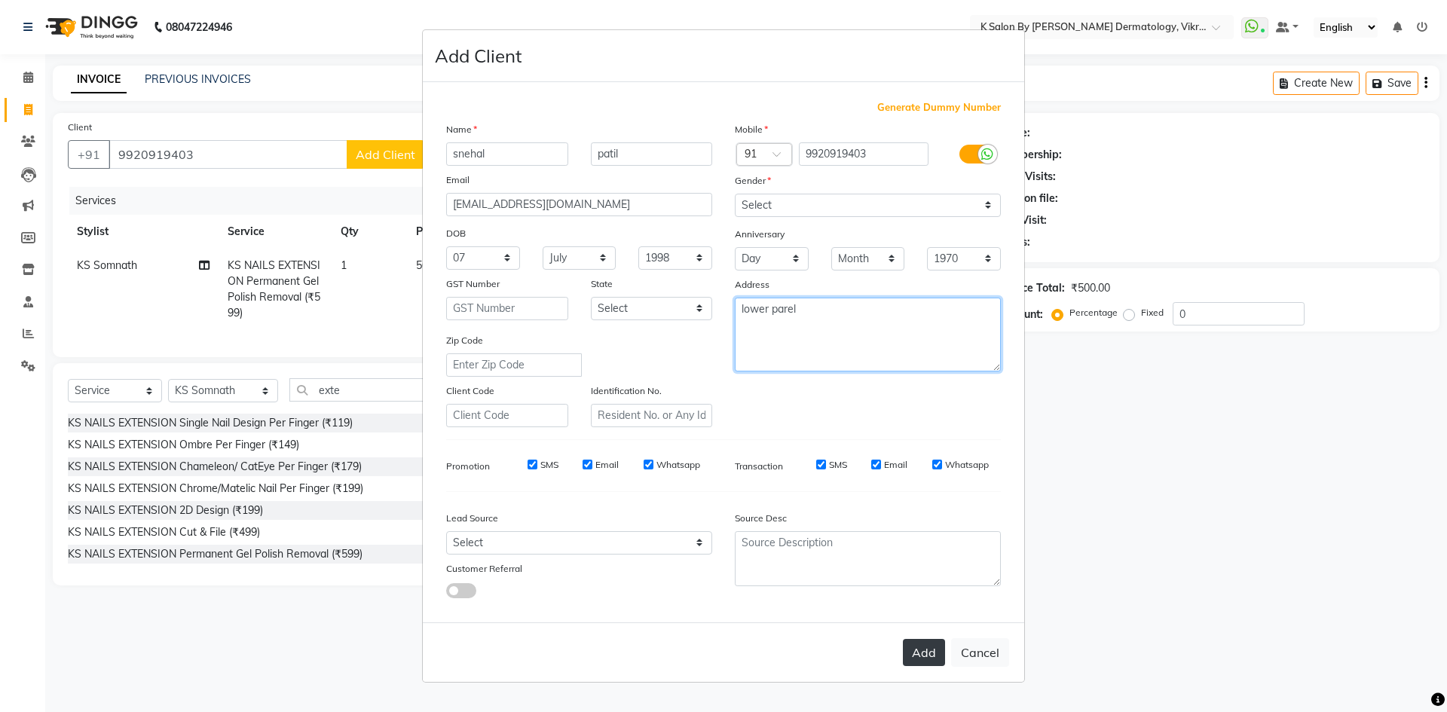
type textarea "lower parel"
click at [920, 653] on button "Add" at bounding box center [924, 652] width 42 height 27
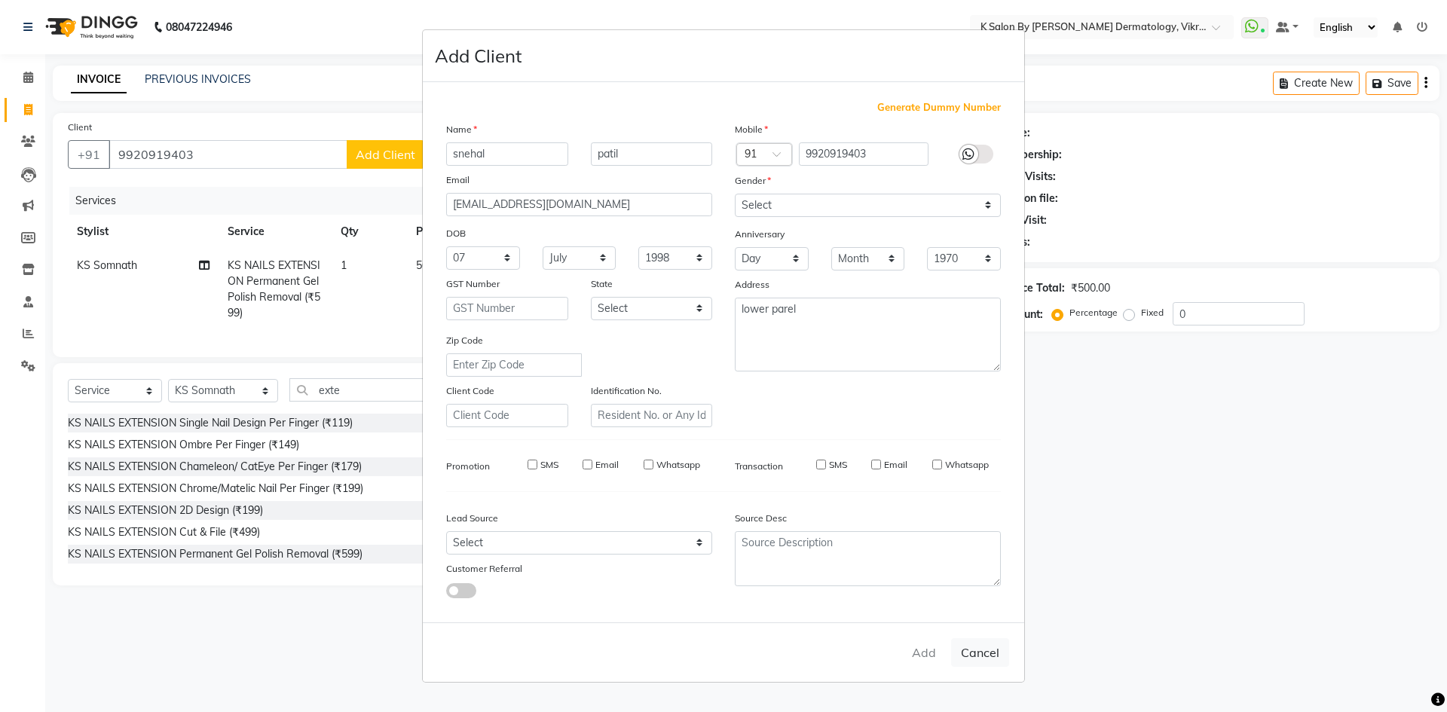
select select
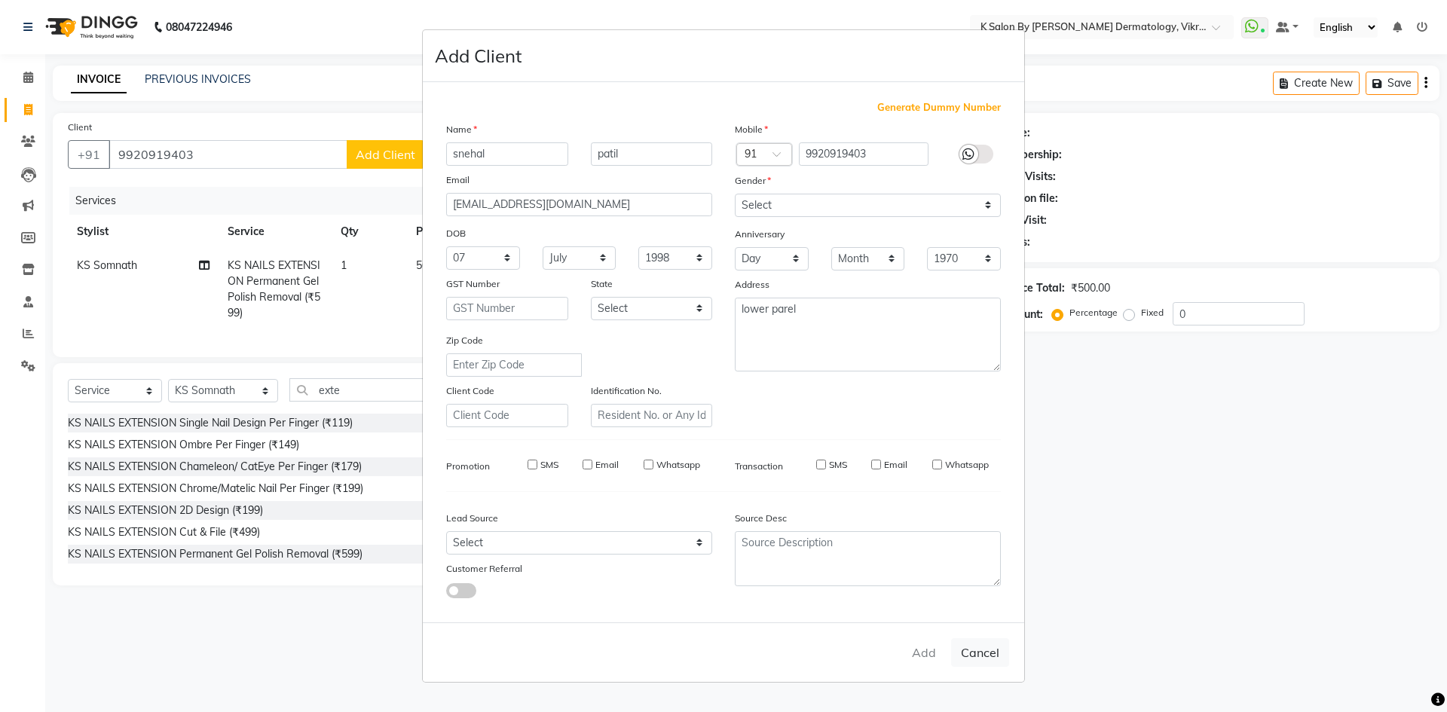
select select
checkbox input "false"
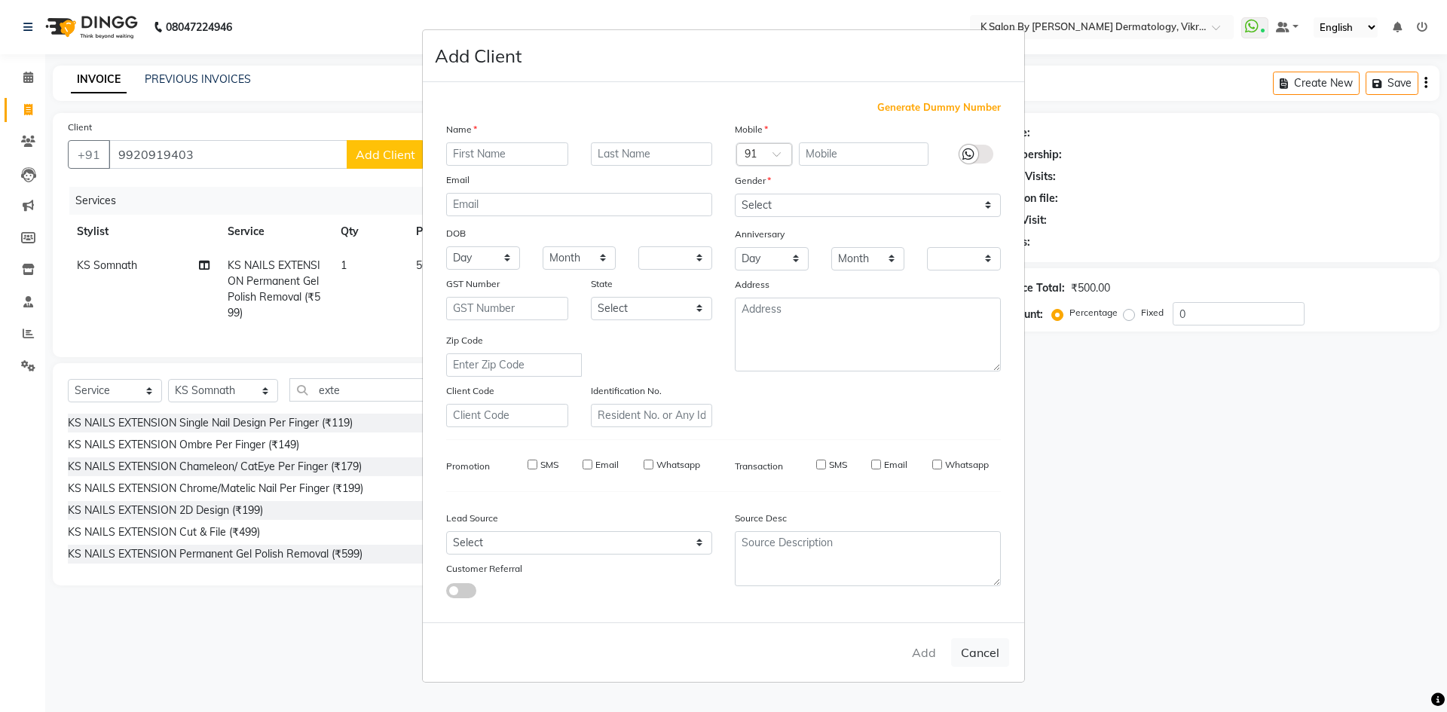
checkbox input "false"
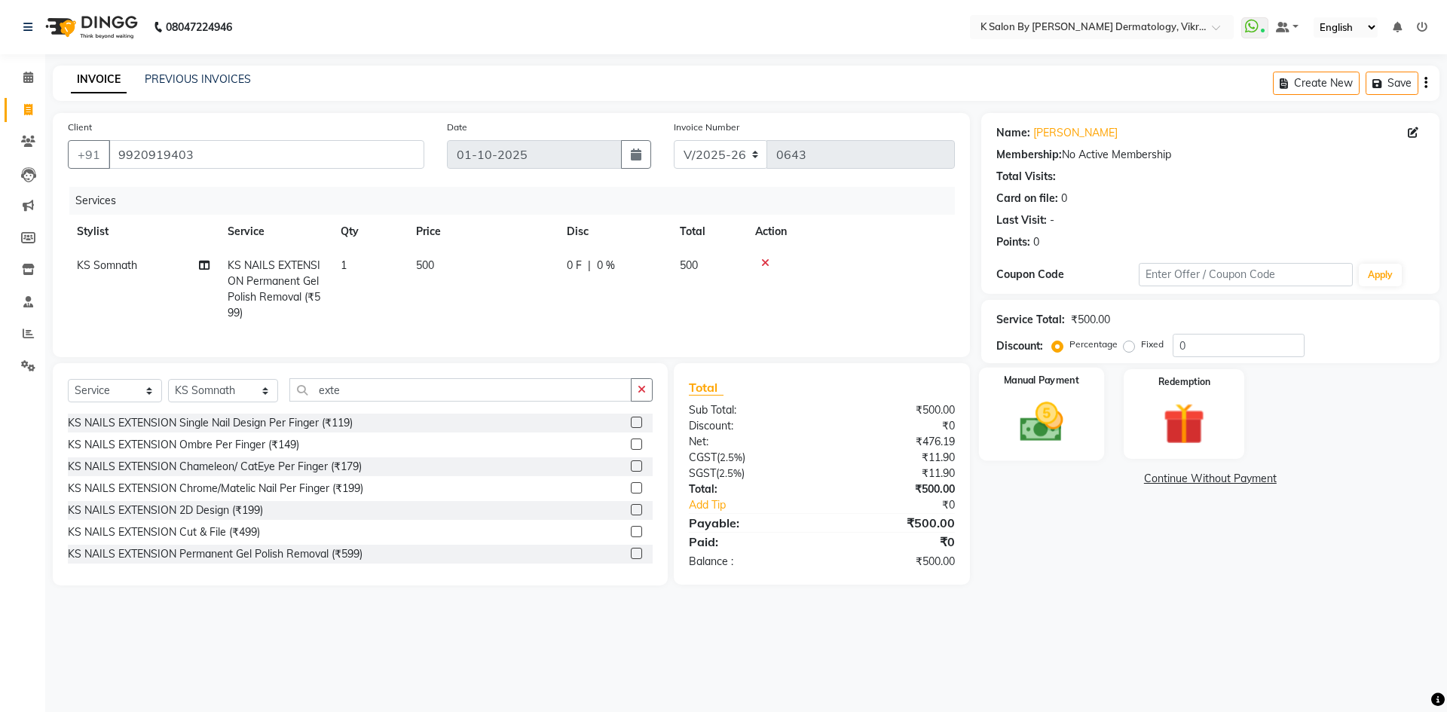
click at [1052, 403] on img at bounding box center [1041, 422] width 70 height 50
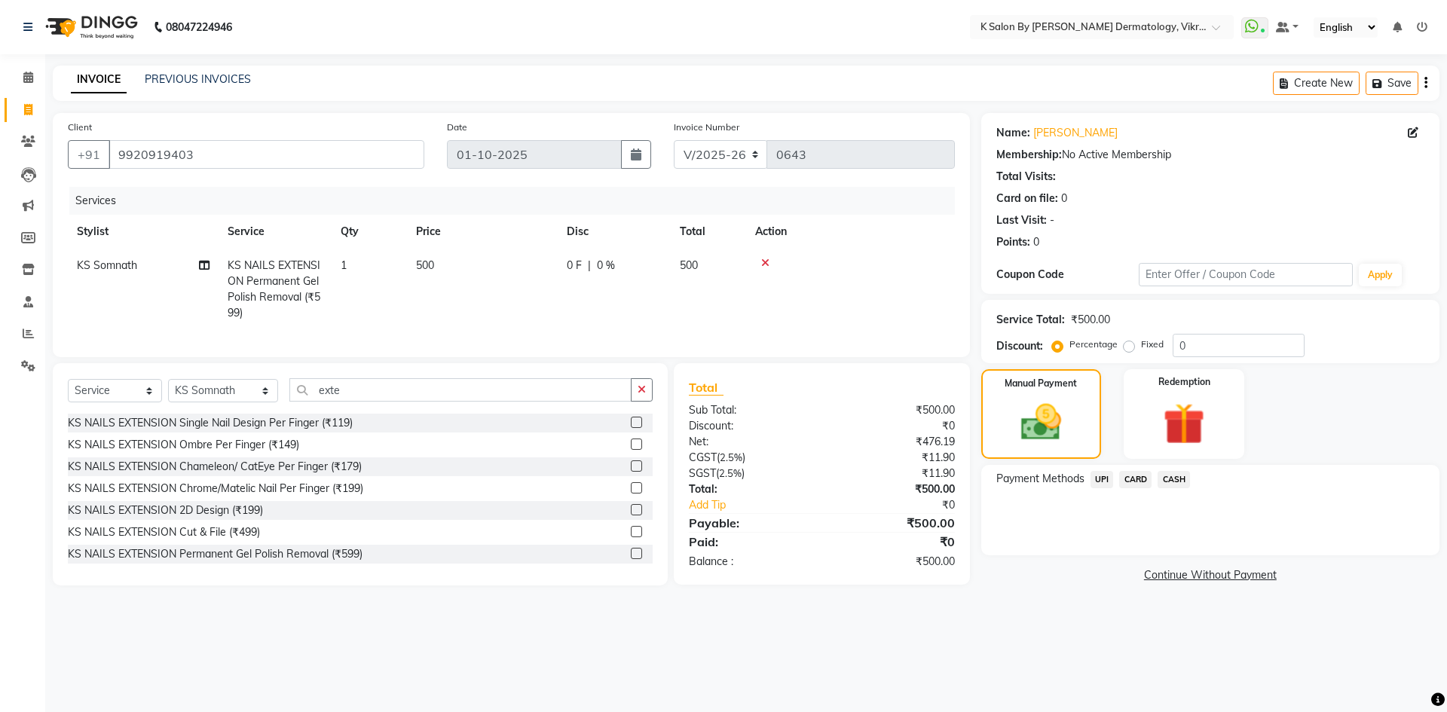
click at [1106, 480] on span "UPI" at bounding box center [1101, 479] width 23 height 17
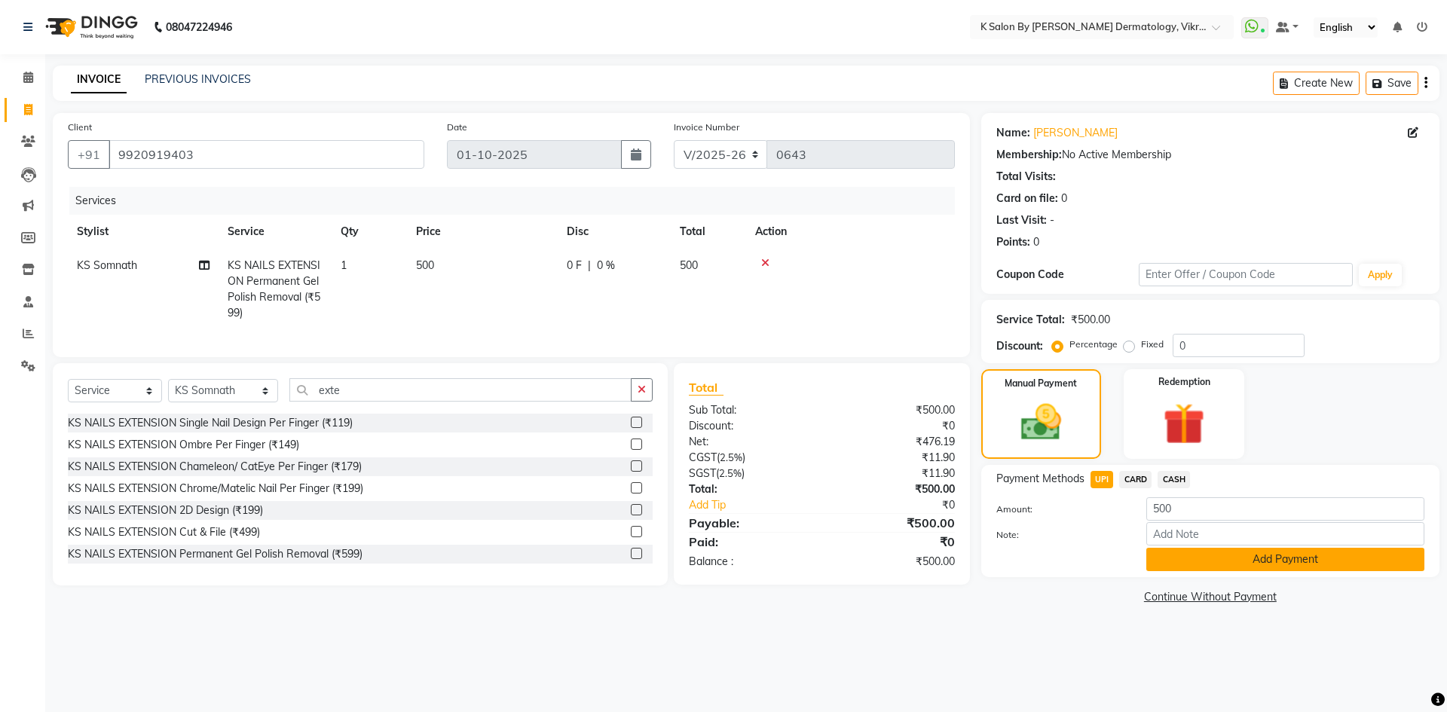
click at [1251, 565] on button "Add Payment" at bounding box center [1285, 559] width 278 height 23
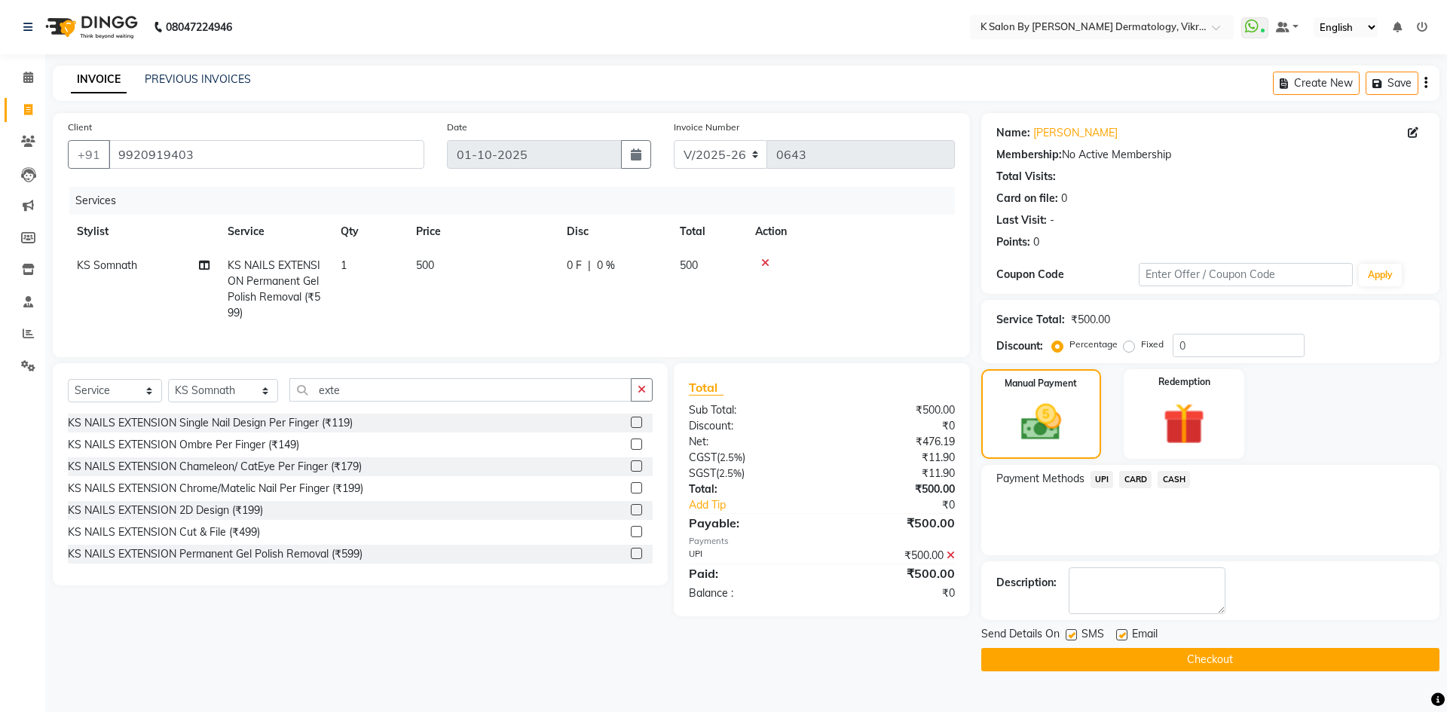
click at [1153, 652] on button "Checkout" at bounding box center [1210, 659] width 458 height 23
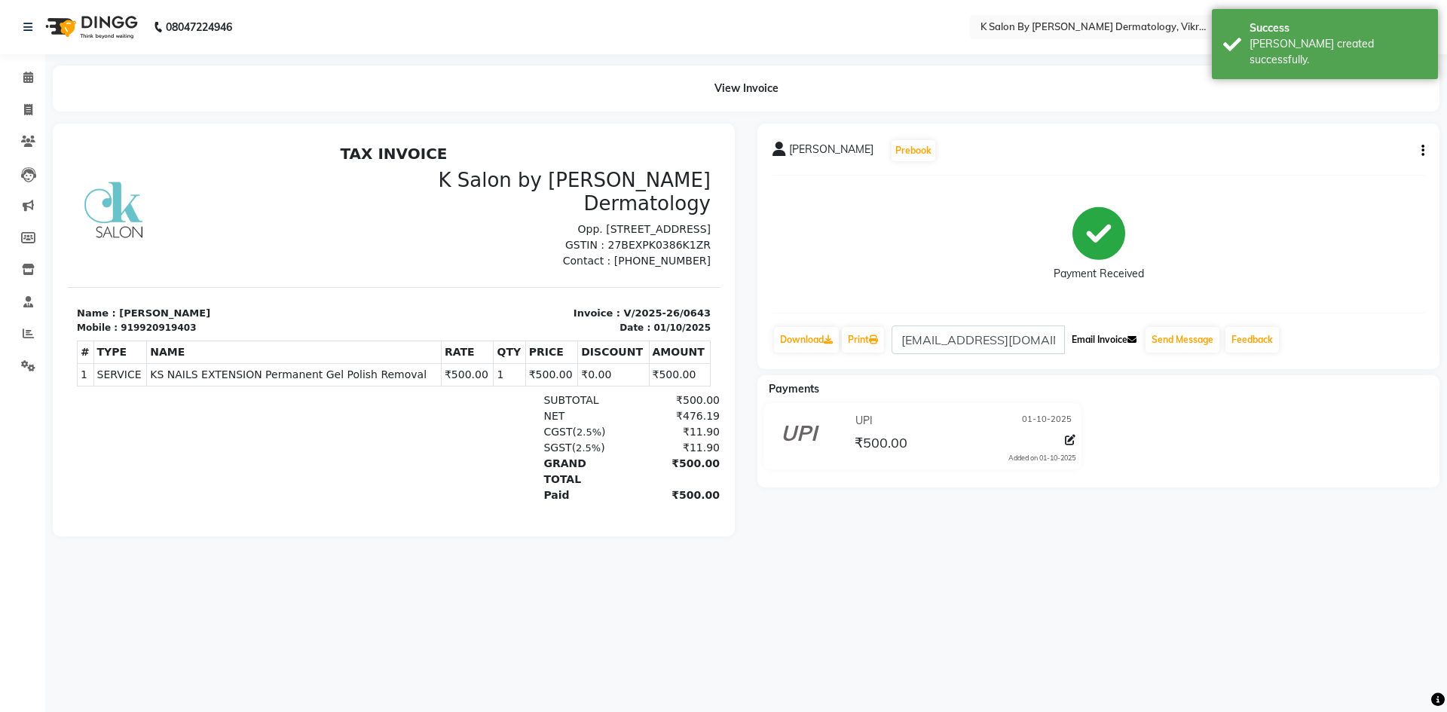
click at [1106, 340] on button "Email Invoice" at bounding box center [1104, 340] width 77 height 26
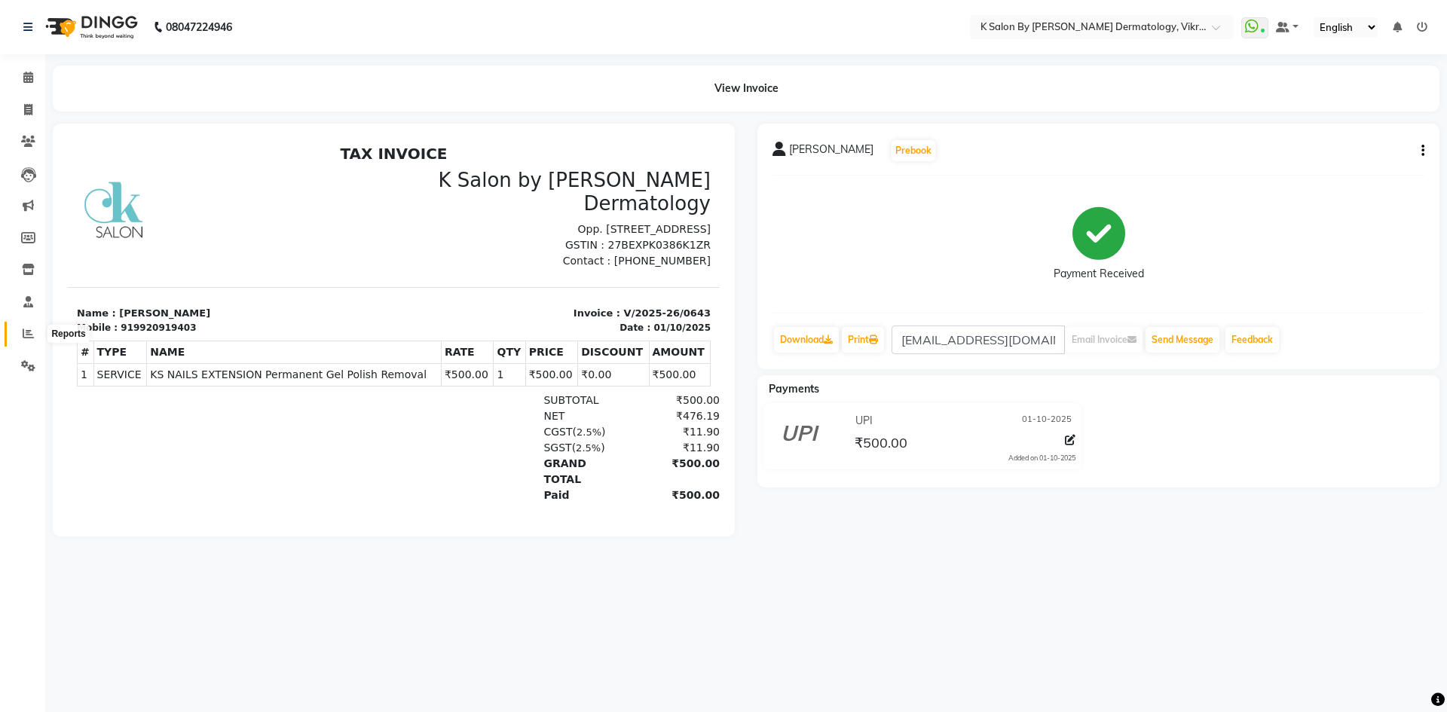
click at [26, 332] on icon at bounding box center [28, 333] width 11 height 11
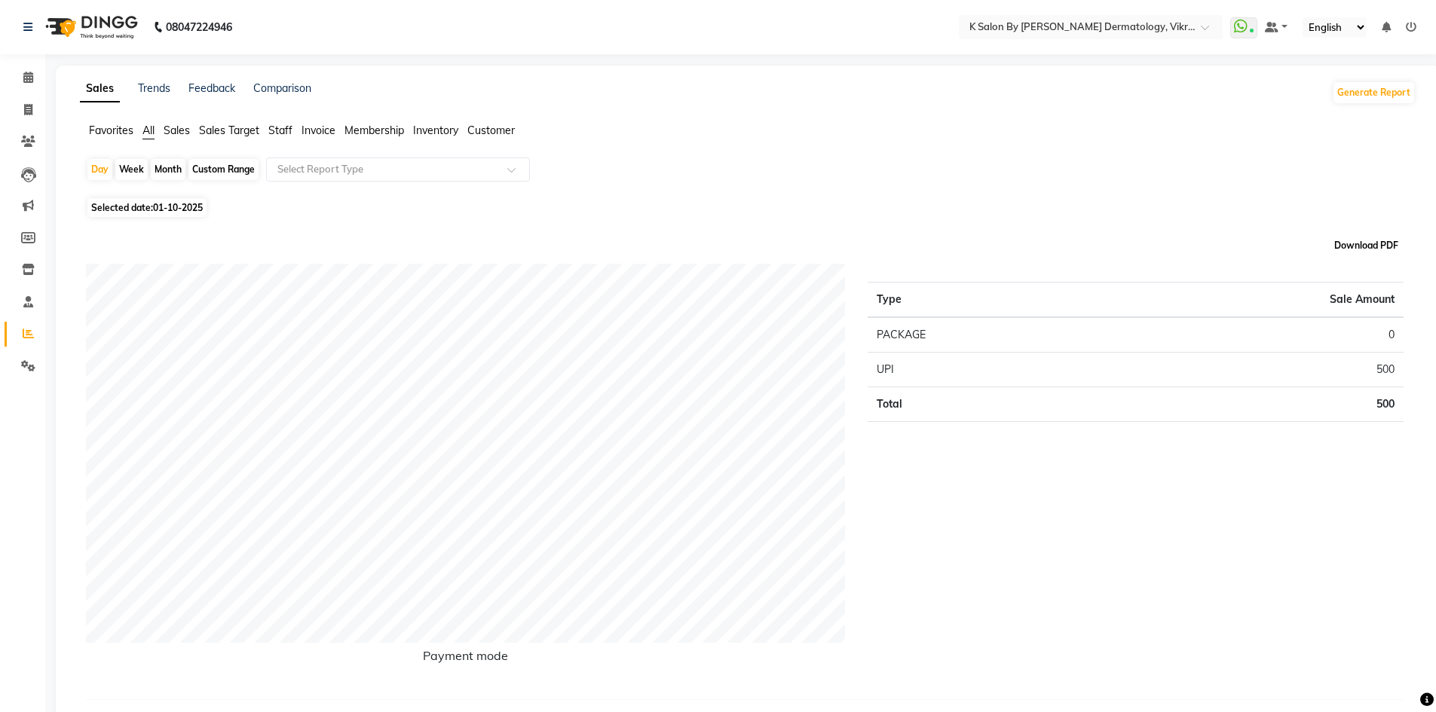
click at [1373, 244] on button "Download PDF" at bounding box center [1366, 245] width 72 height 21
